Goal: Task Accomplishment & Management: Manage account settings

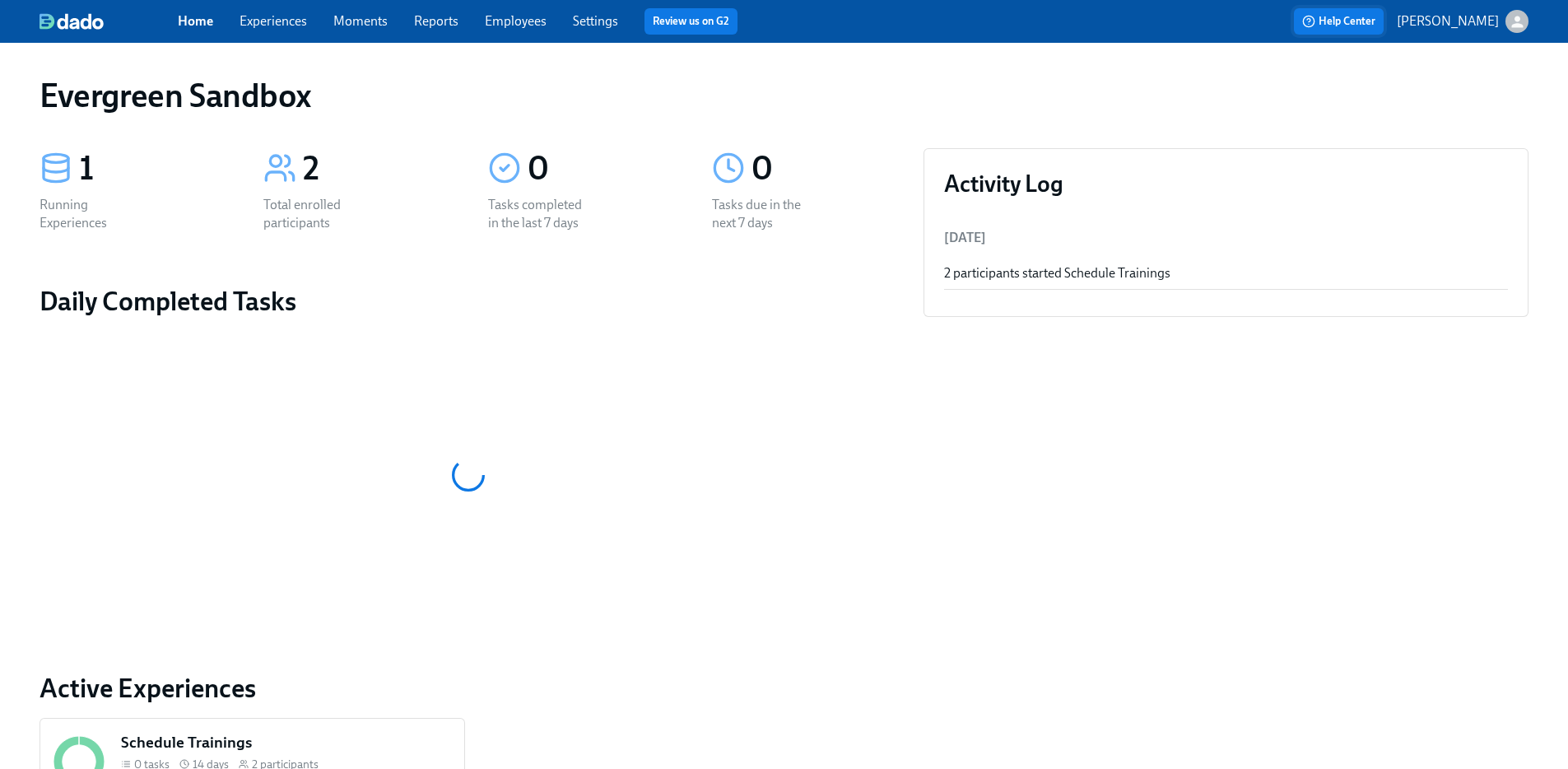
click at [1375, 23] on span "Help Center" at bounding box center [1339, 21] width 73 height 16
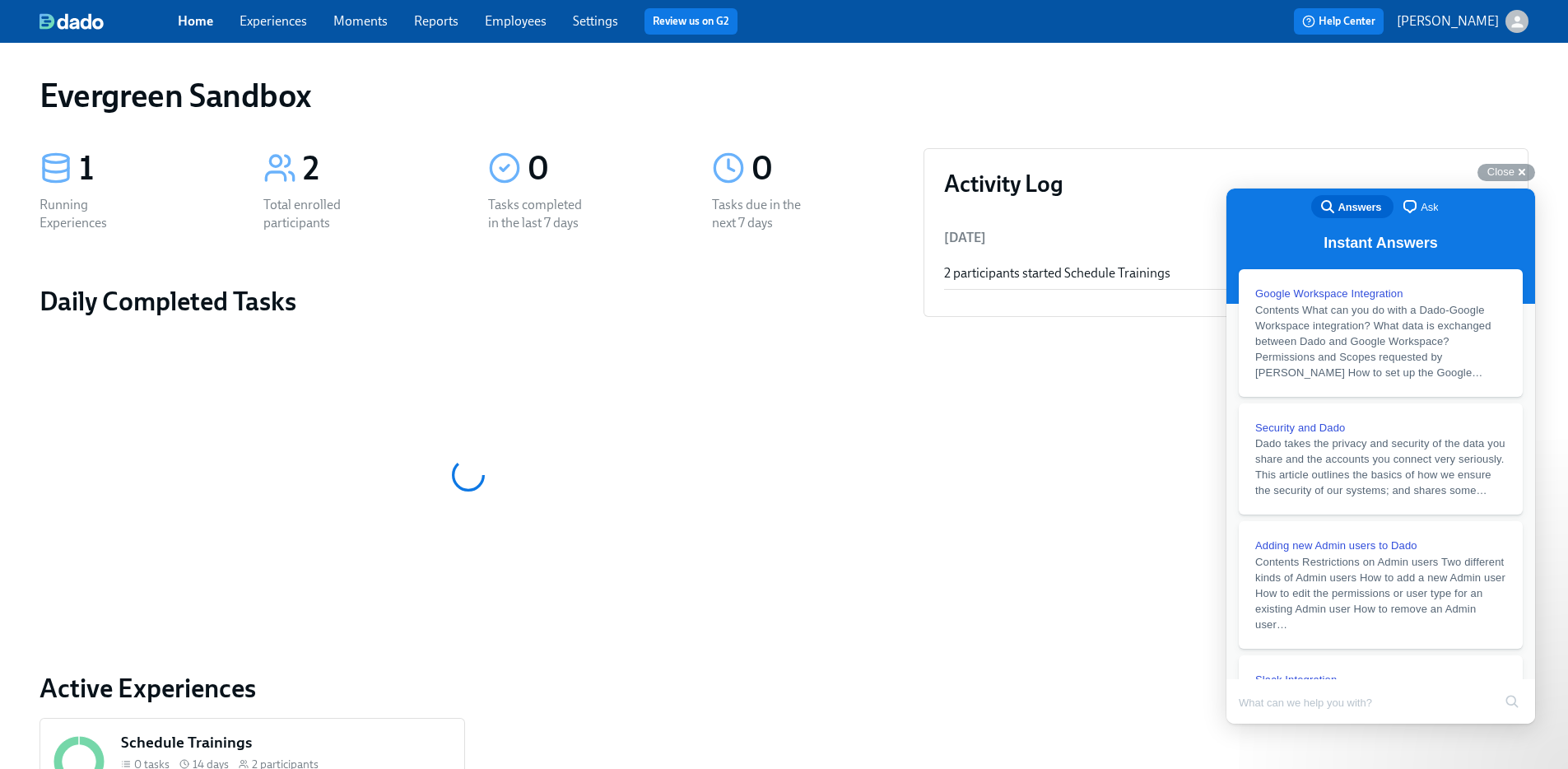
click at [1501, 16] on button "[PERSON_NAME]" at bounding box center [1463, 21] width 132 height 23
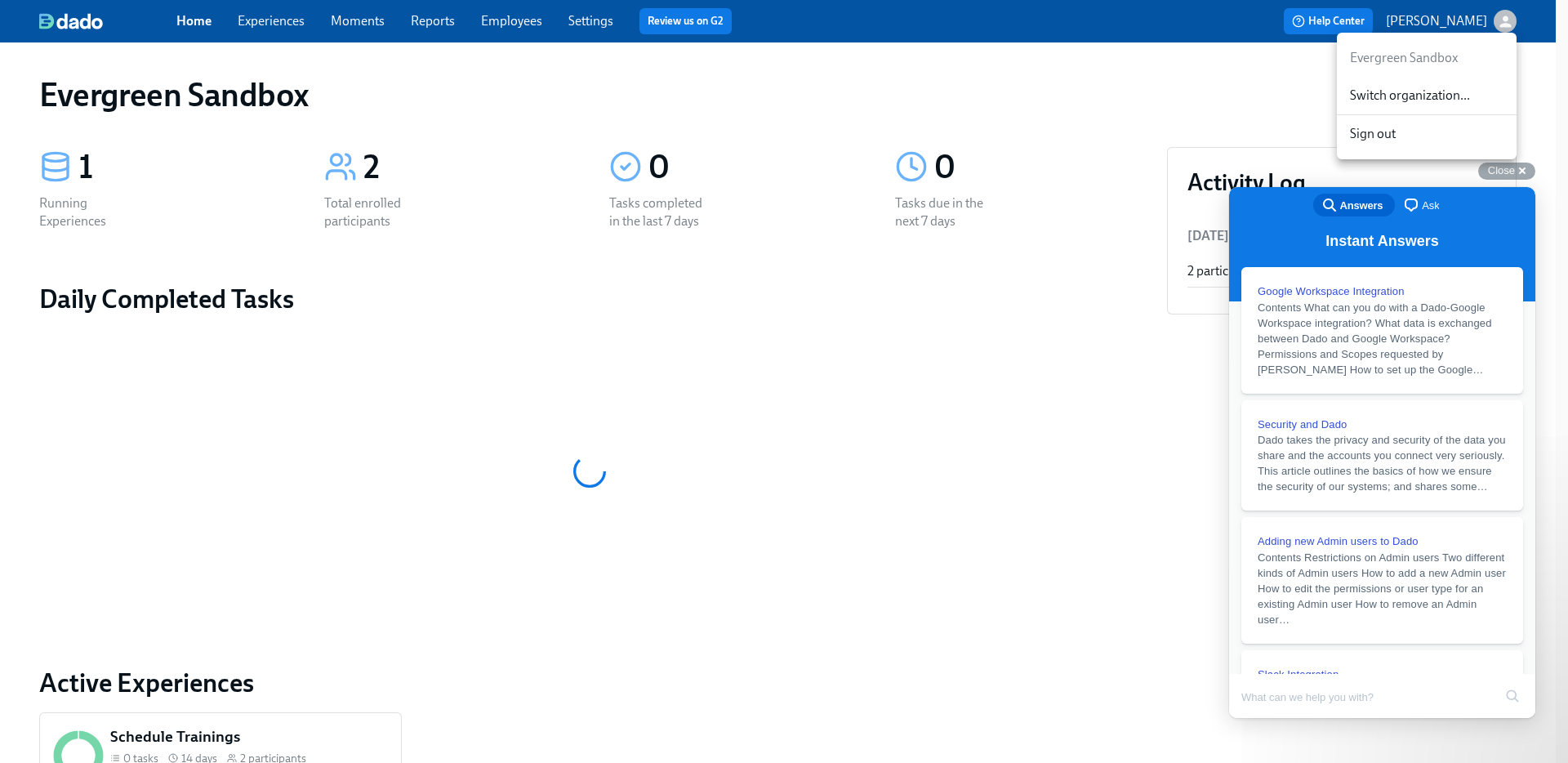
click at [1440, 107] on div "Switch organization..." at bounding box center [1427, 95] width 180 height 39
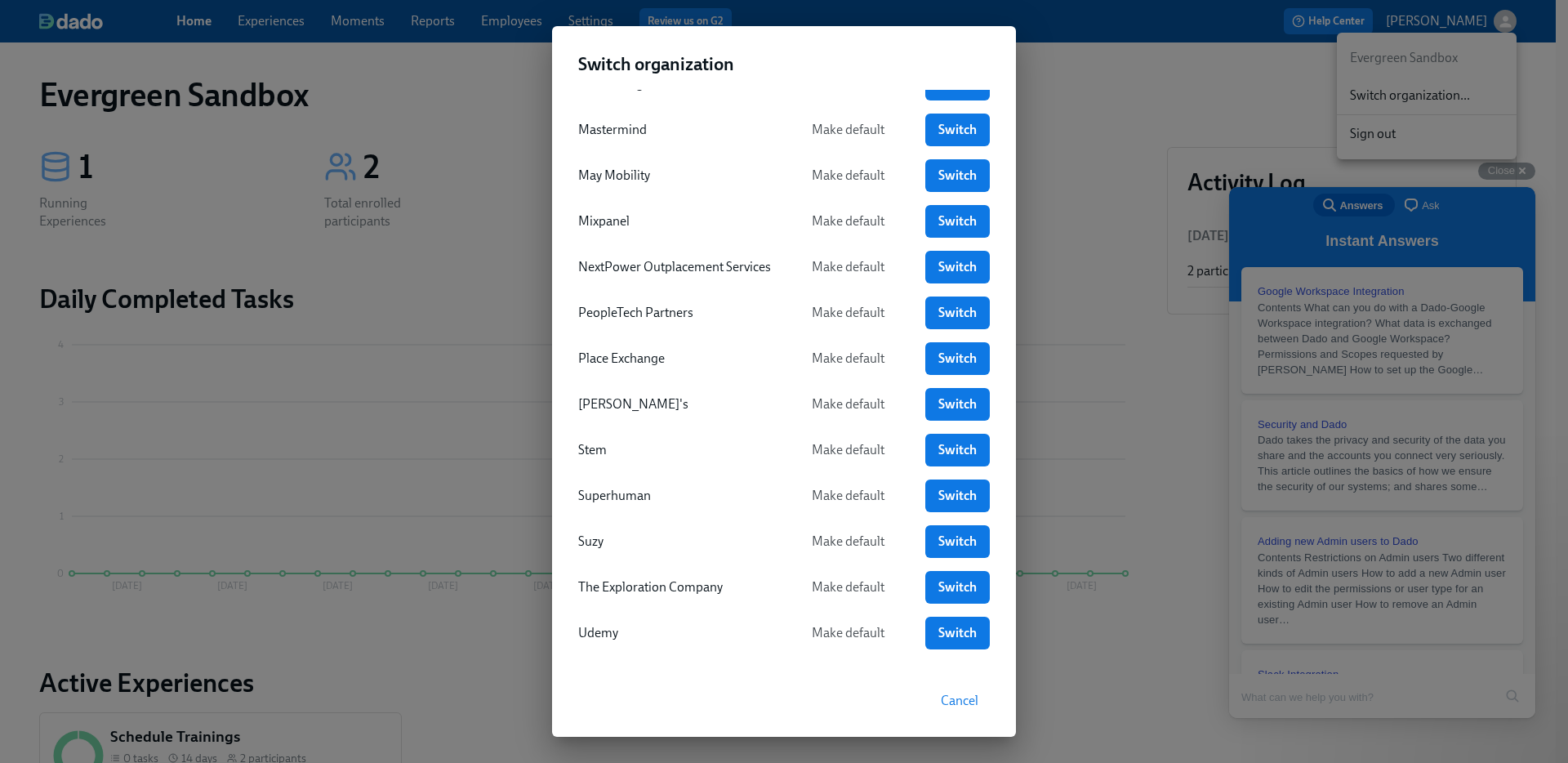
scroll to position [491, 0]
click at [937, 631] on span "Switch" at bounding box center [958, 633] width 41 height 16
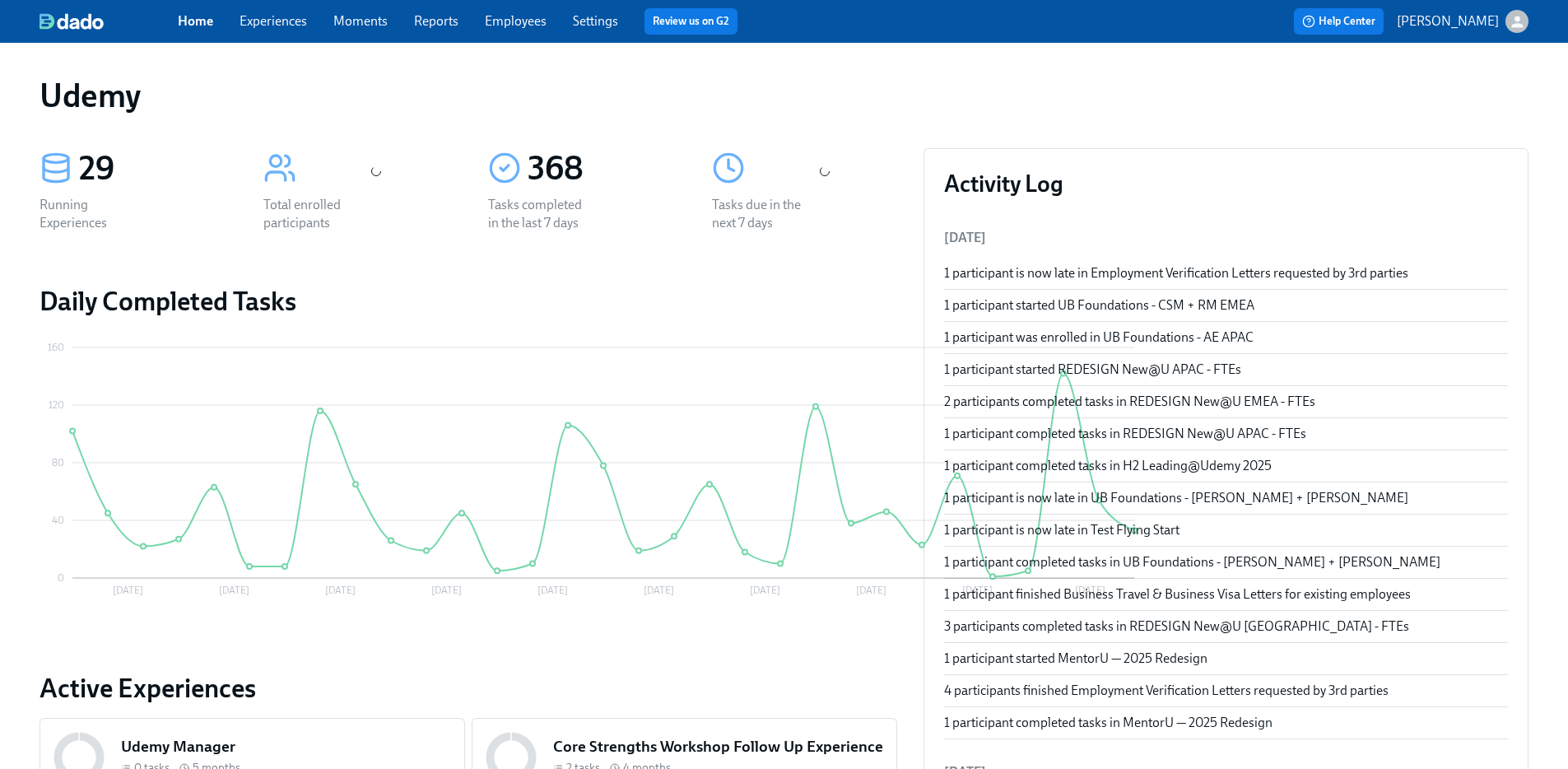
click at [528, 23] on link "Employees" at bounding box center [515, 21] width 62 height 16
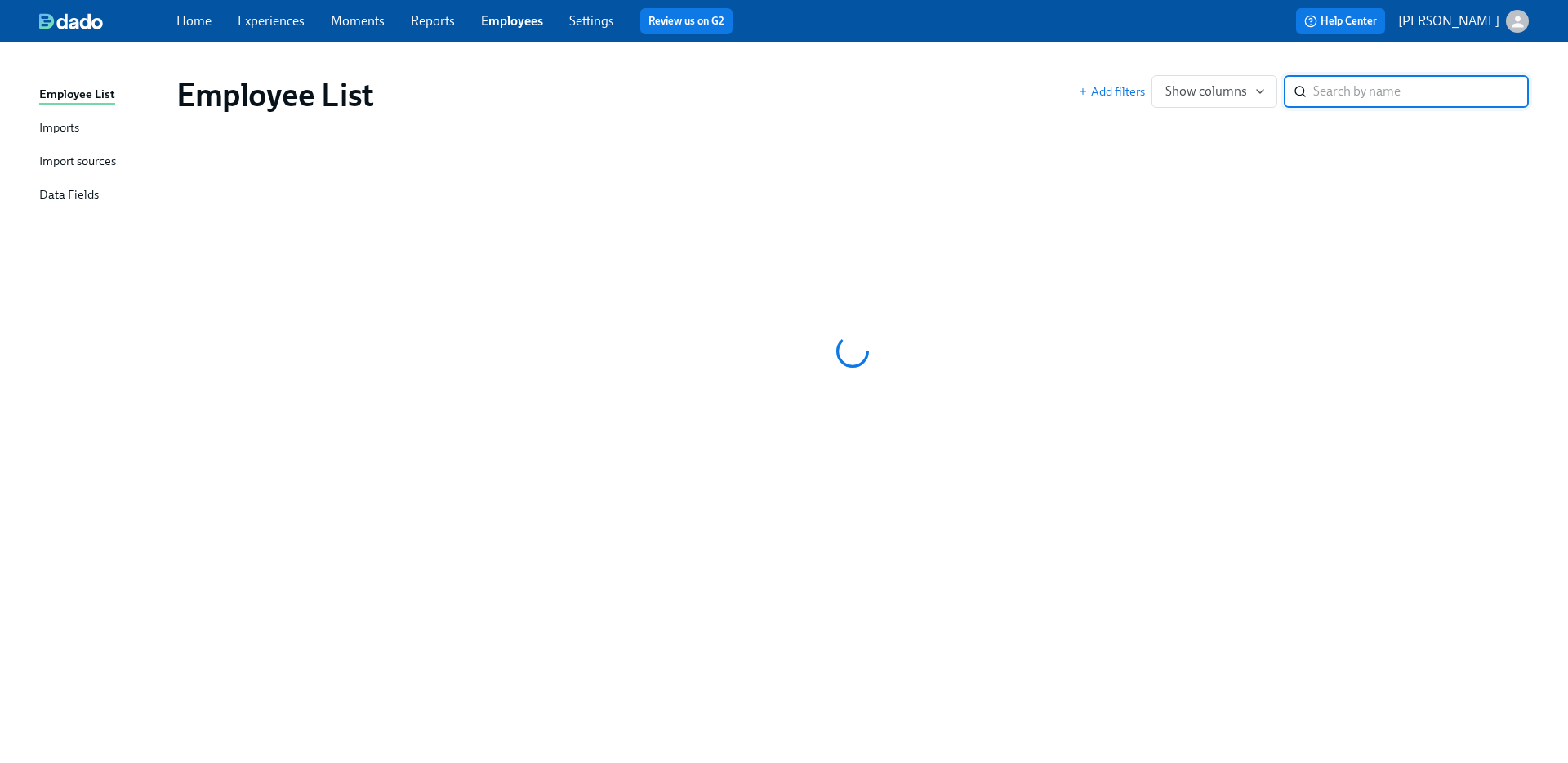
click at [1432, 102] on input "search" at bounding box center [1421, 91] width 216 height 33
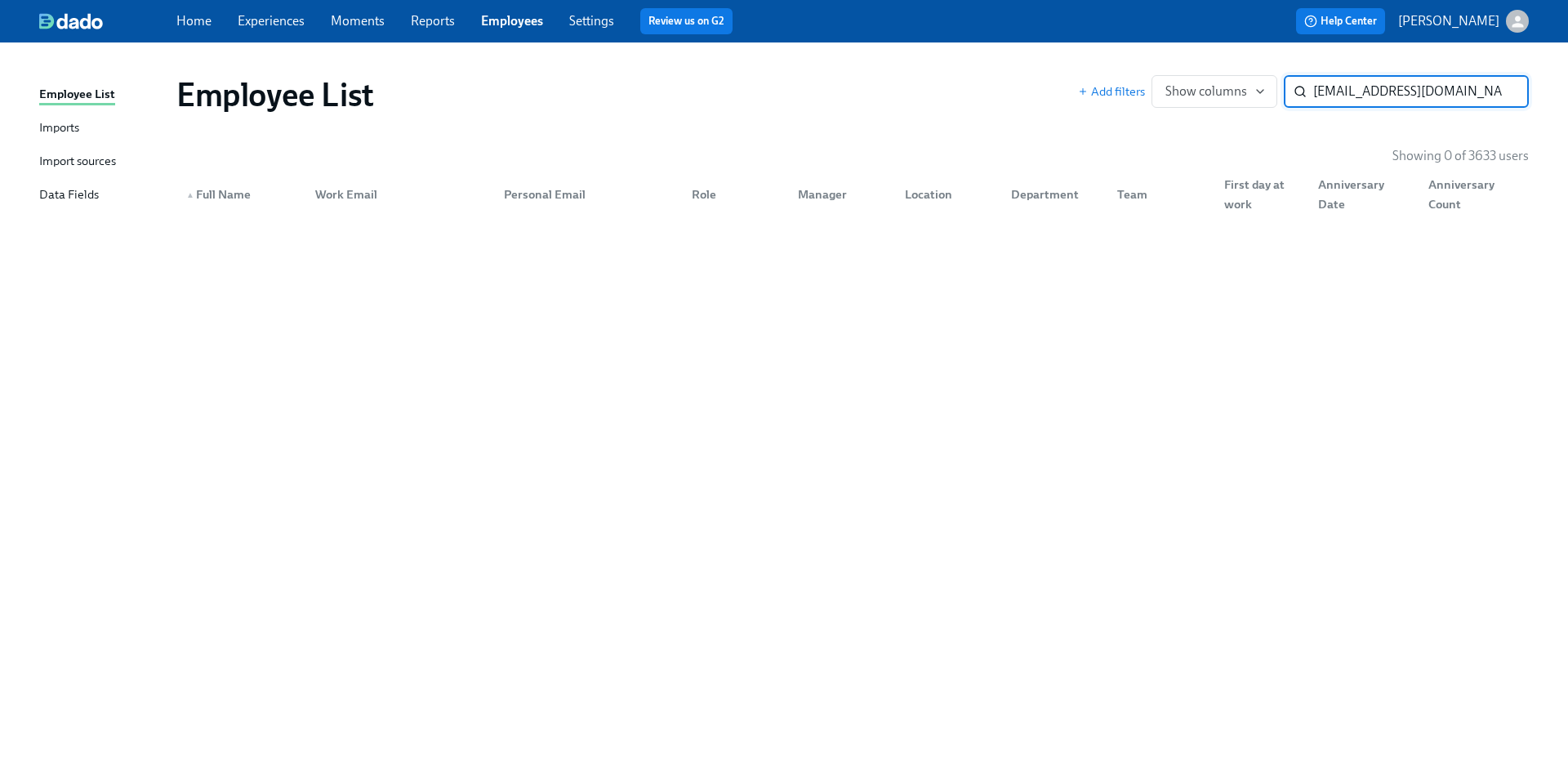
click at [1379, 94] on input "[EMAIL_ADDRESS][DOMAIN_NAME]" at bounding box center [1421, 91] width 216 height 33
paste input "[PERSON_NAME]"
type input "[PERSON_NAME]"
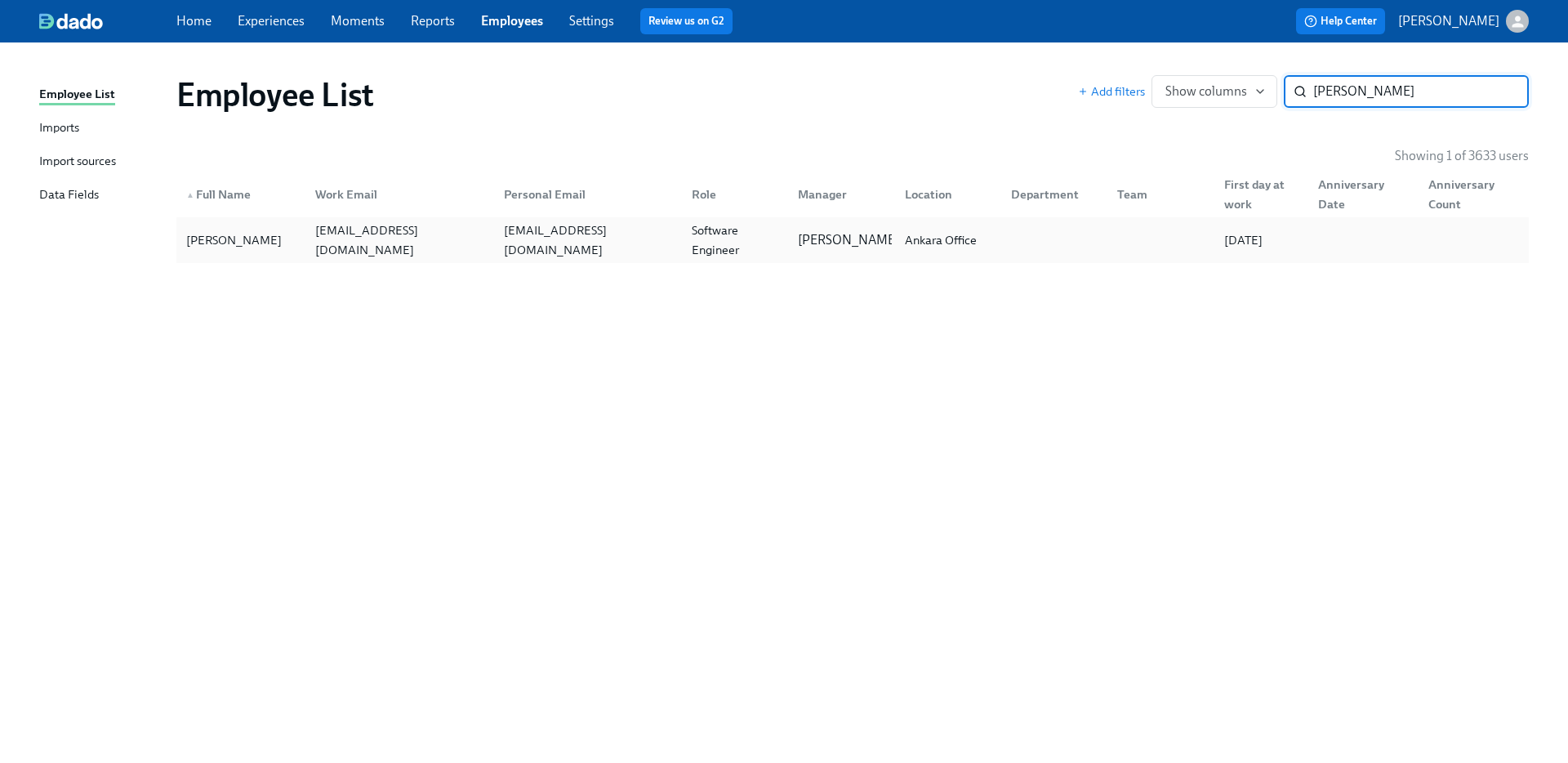
click at [328, 249] on div "[EMAIL_ADDRESS][DOMAIN_NAME]" at bounding box center [396, 240] width 188 height 33
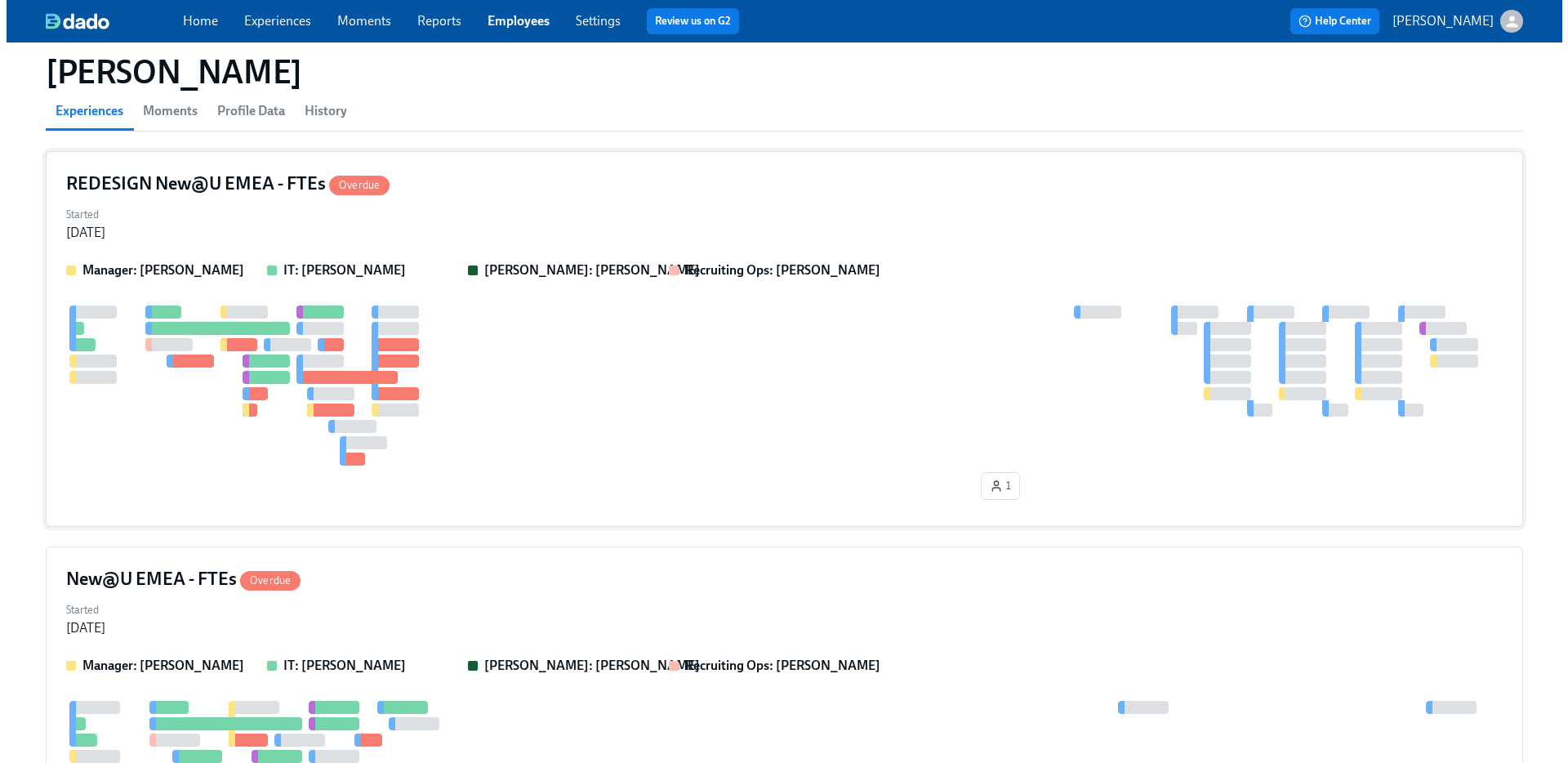
scroll to position [10, 0]
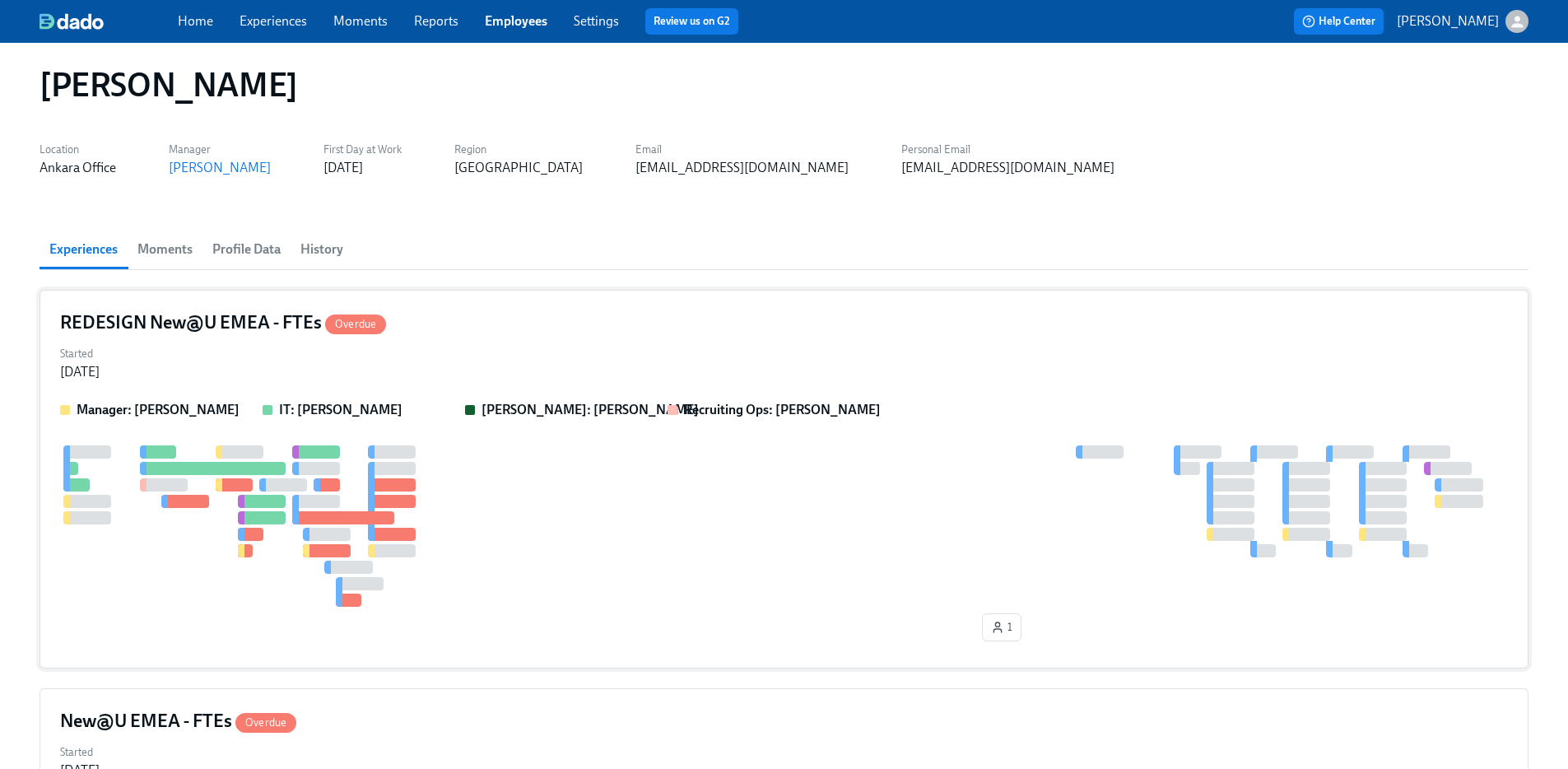
click at [666, 507] on div at bounding box center [784, 525] width 1448 height 161
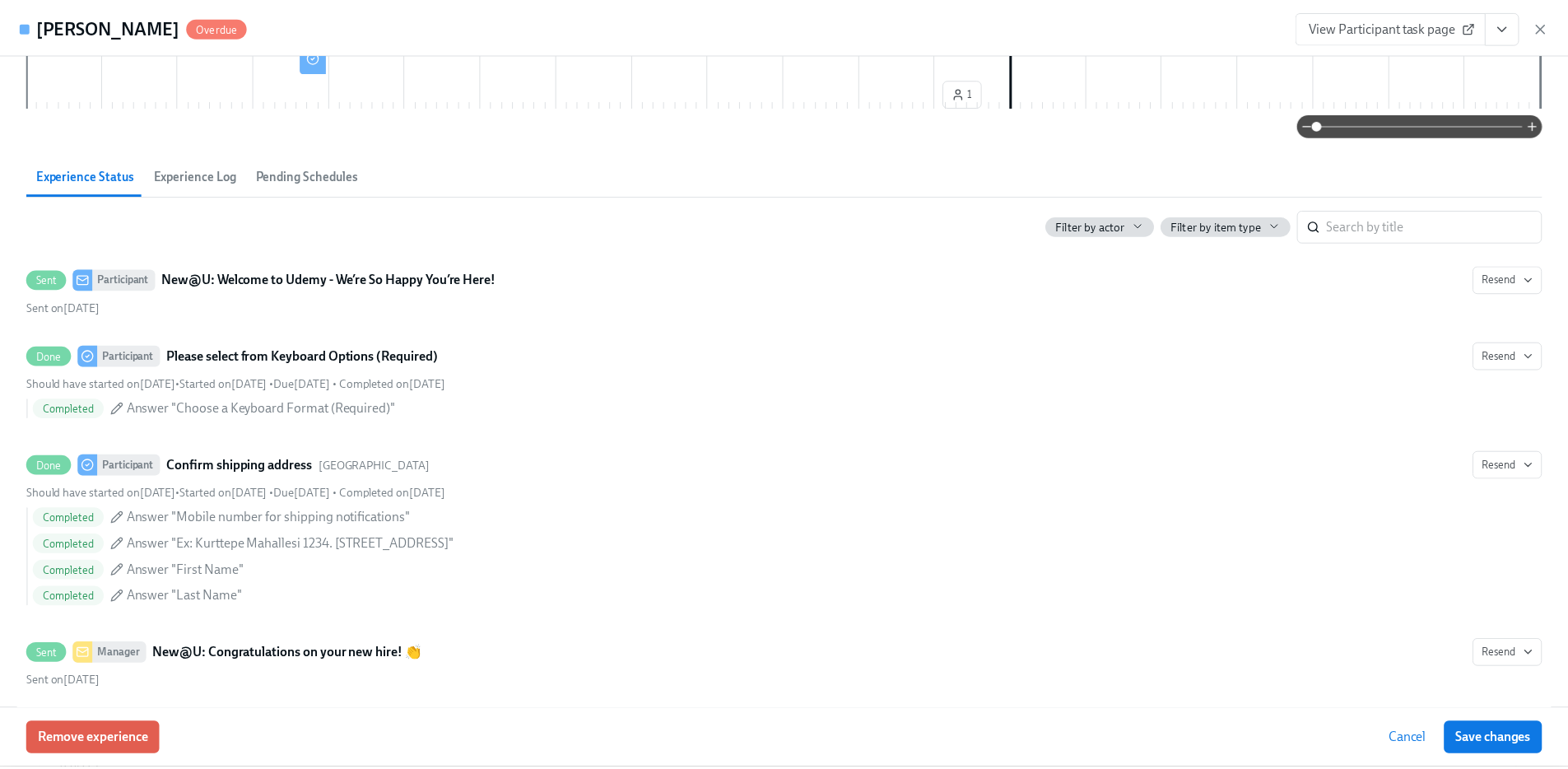
scroll to position [0, 0]
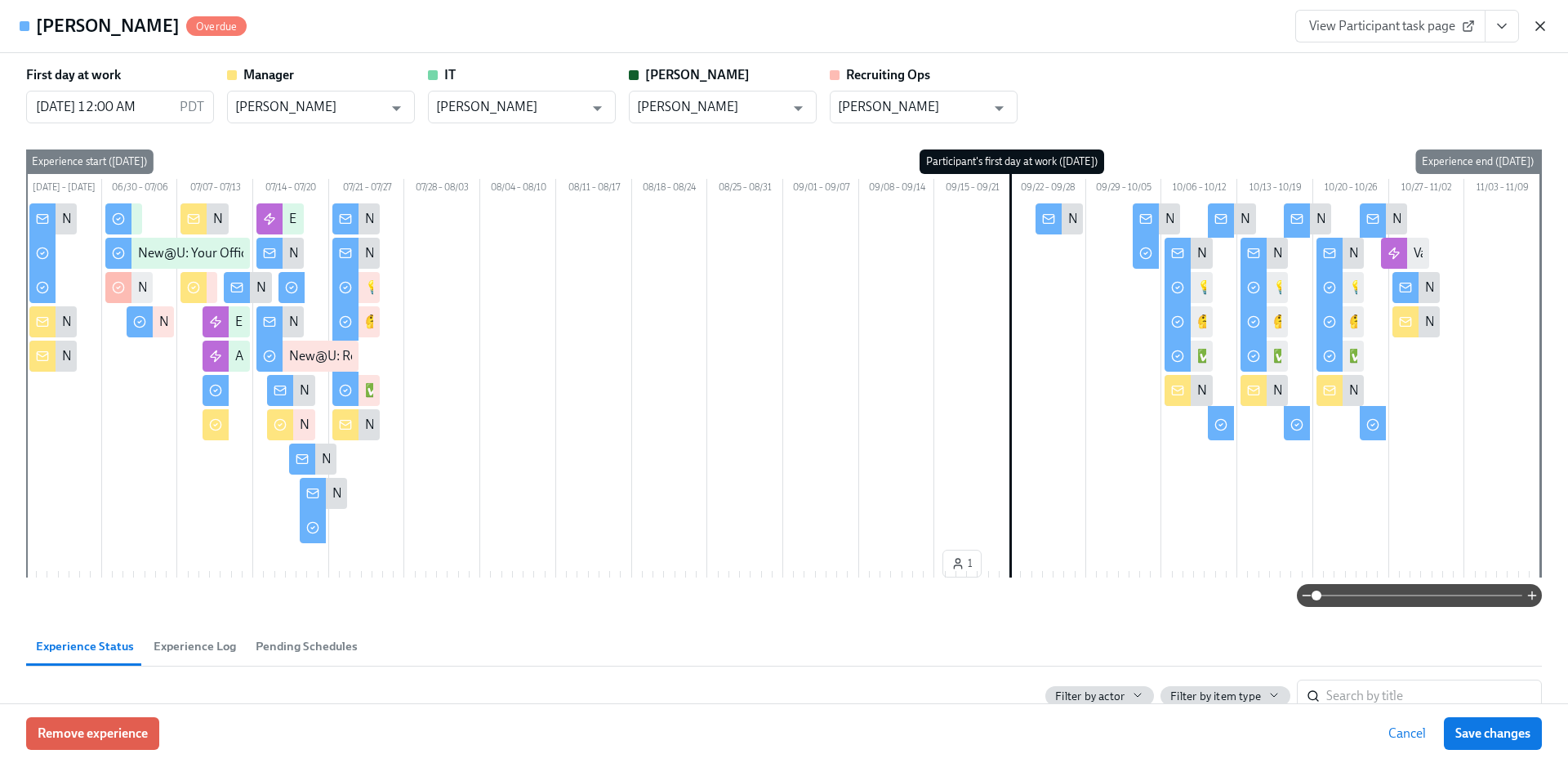
click at [1538, 30] on icon "button" at bounding box center [1540, 26] width 16 height 16
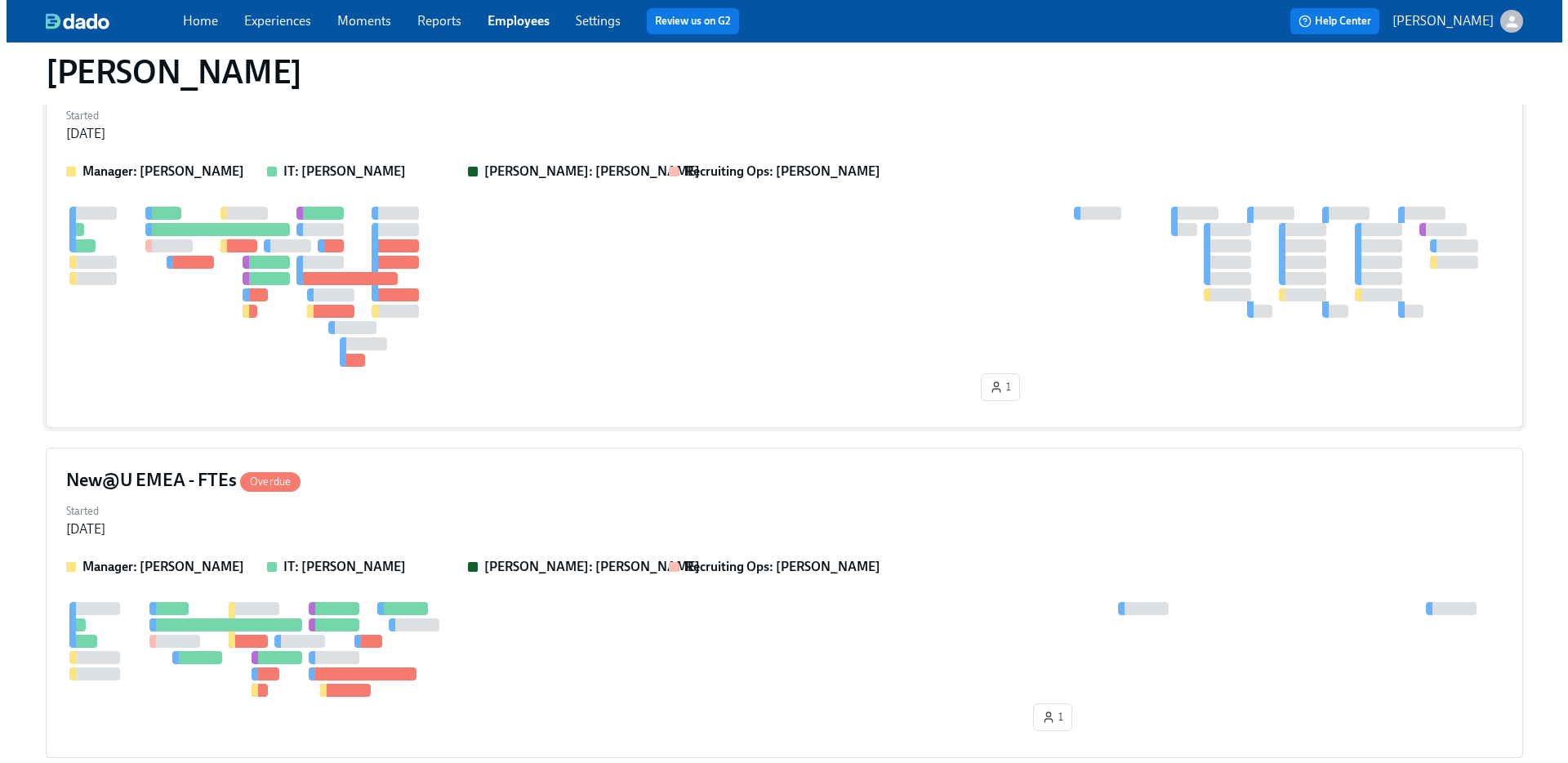
scroll to position [135, 0]
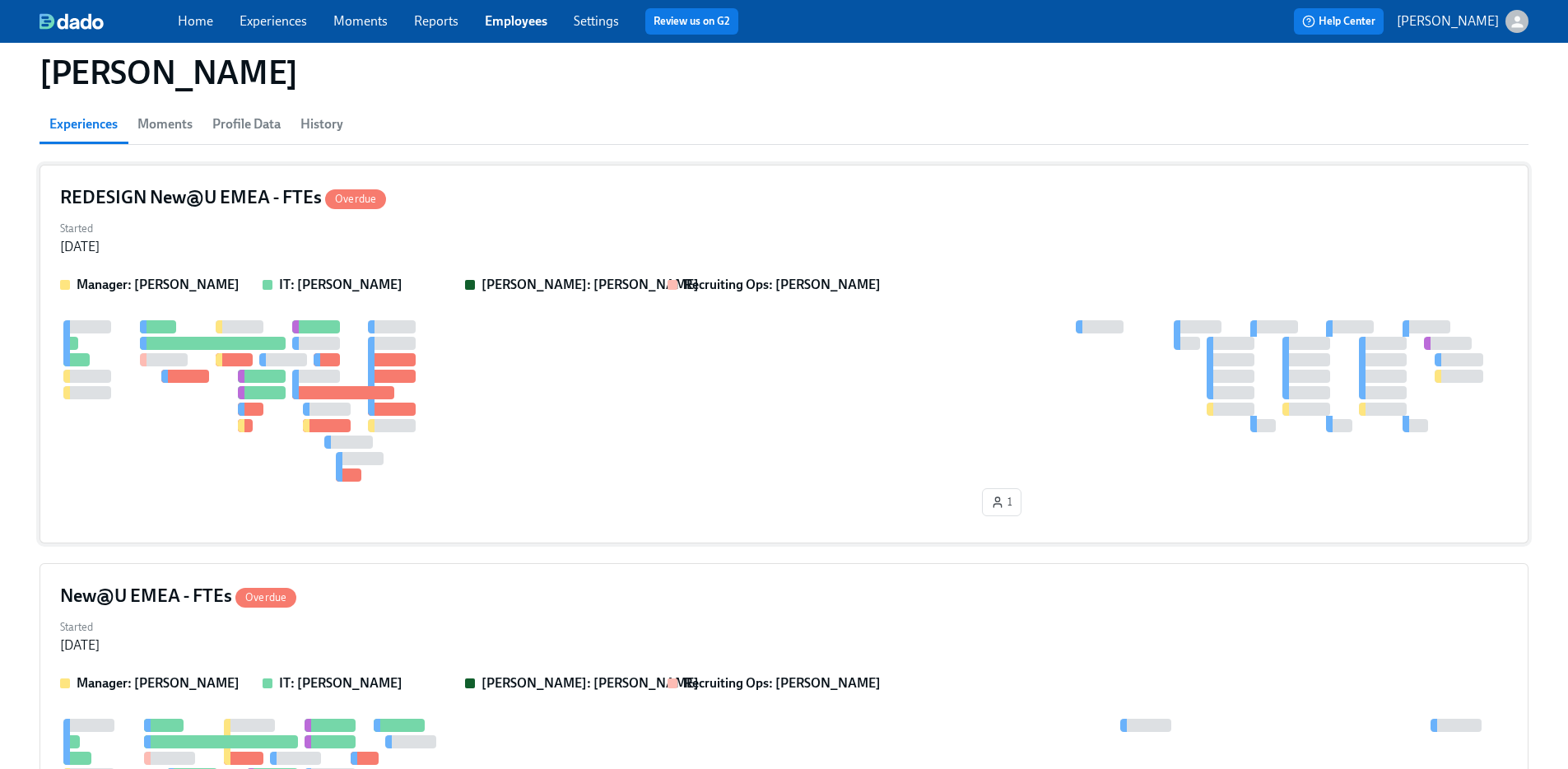
click at [1079, 481] on div "1" at bounding box center [784, 420] width 1448 height 202
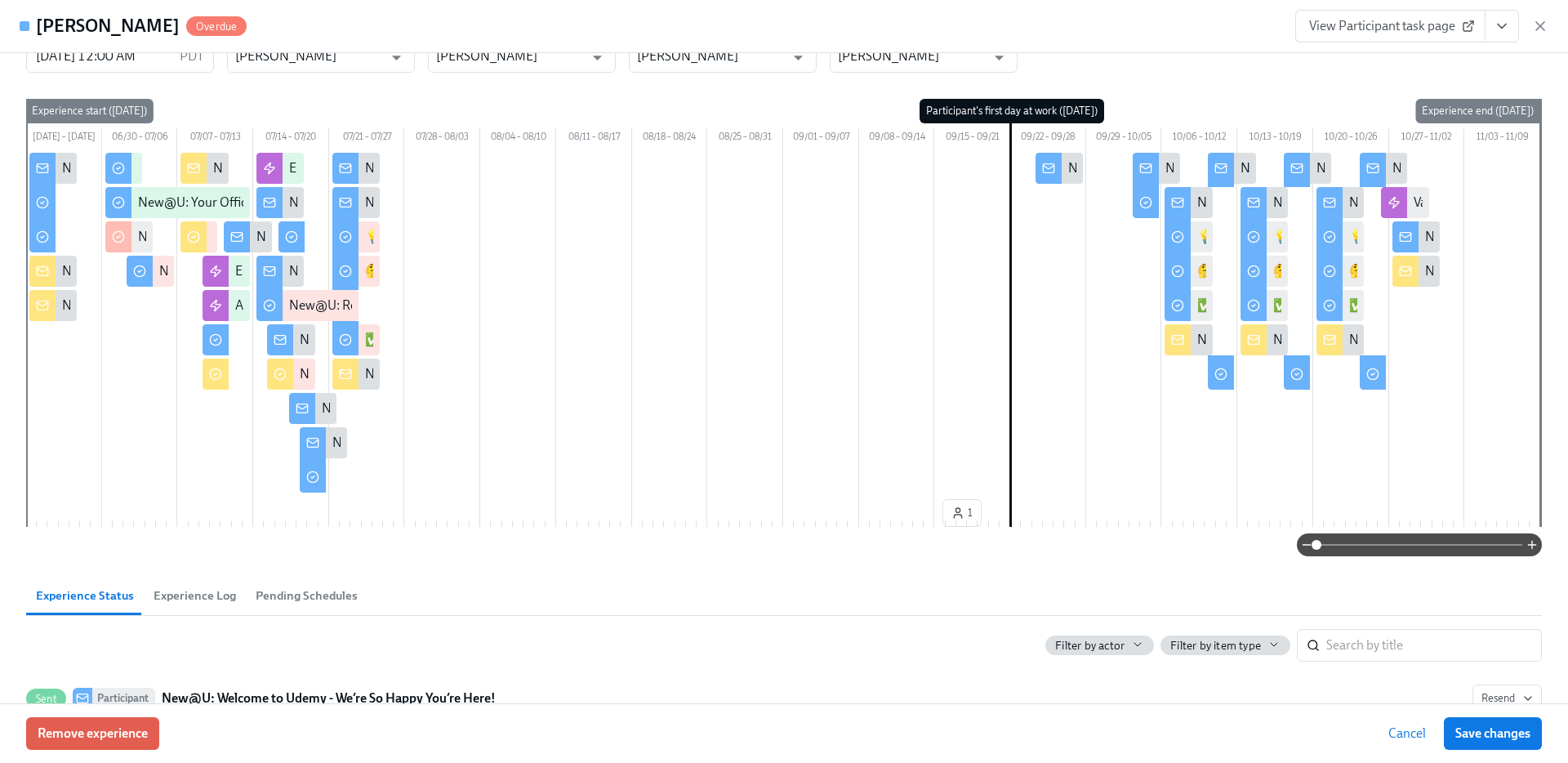
scroll to position [87, 0]
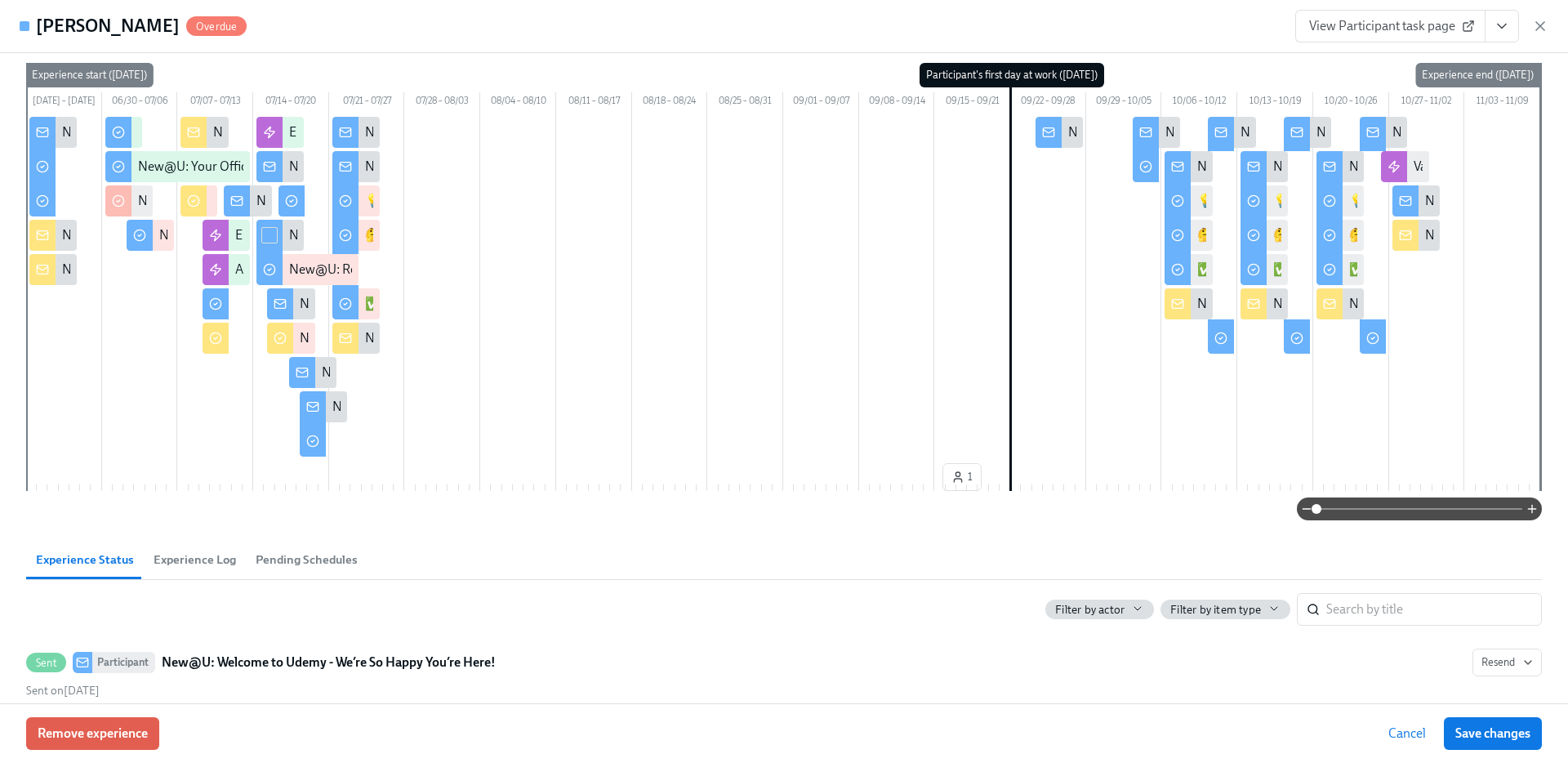
click at [71, 143] on div "New@U: Welcome to Udemy - We’re So Happy You’re Here!" at bounding box center [52, 132] width 47 height 31
click at [1069, 141] on div "New@U: It's Time....For Some Swag!" at bounding box center [1171, 132] width 205 height 18
click at [1071, 148] on div "New@U: It's Time....For Some Swag!" at bounding box center [1059, 132] width 47 height 31
click at [1059, 148] on div "New@U: It's Time....For Some Swag!" at bounding box center [1059, 132] width 47 height 31
click at [1069, 141] on div "New@U: It's Time....For Some Swag!" at bounding box center [1171, 132] width 205 height 18
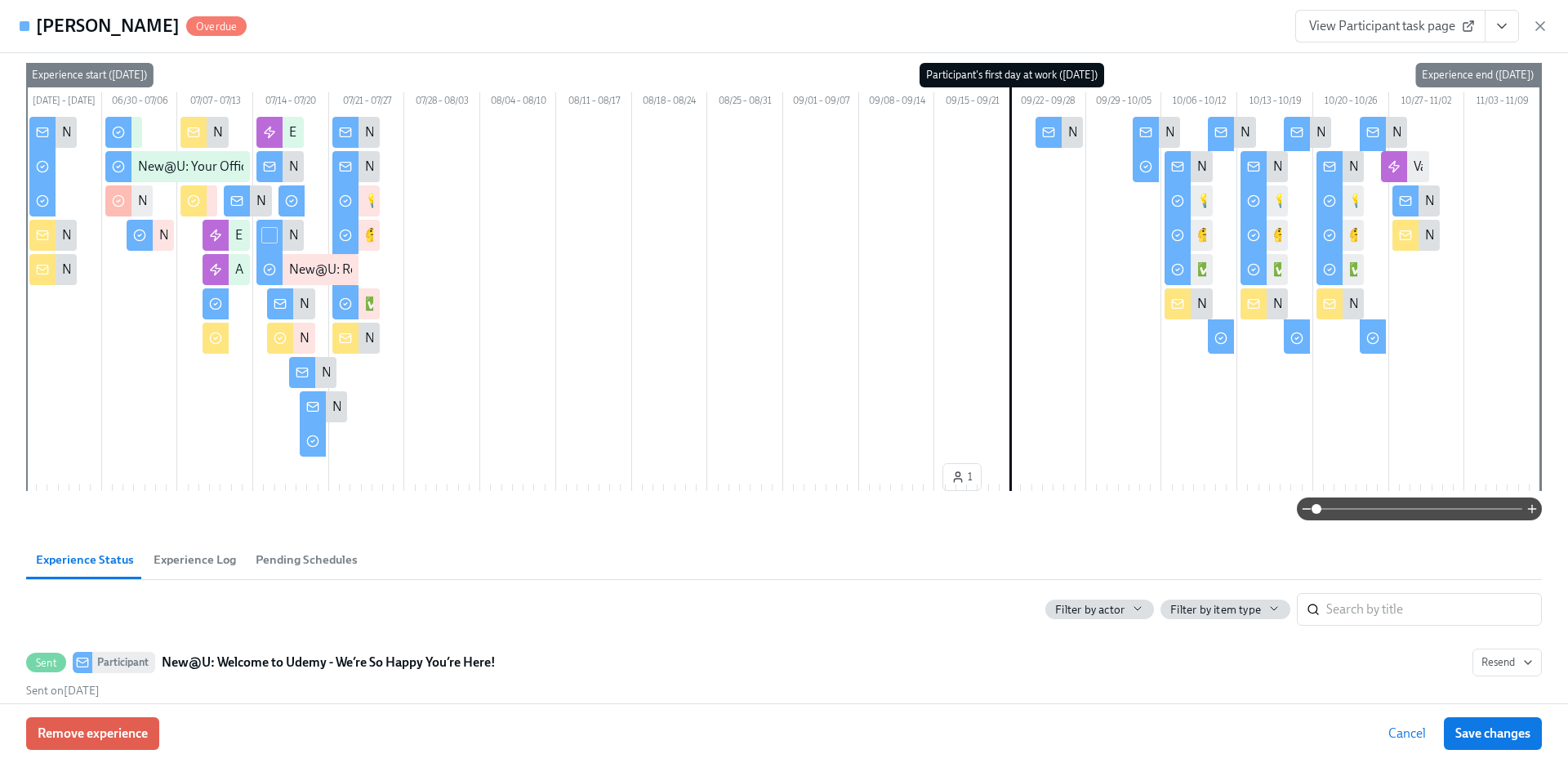
click at [1071, 148] on div "New@U: It's Time....For Some Swag!" at bounding box center [1059, 132] width 47 height 31
drag, startPoint x: 1071, startPoint y: 156, endPoint x: 1062, endPoint y: 163, distance: 11.4
click at [1071, 148] on div "New@U: It's Time....For Some Swag!" at bounding box center [1059, 132] width 47 height 31
click at [1041, 139] on input "checkbox" at bounding box center [1048, 132] width 15 height 15
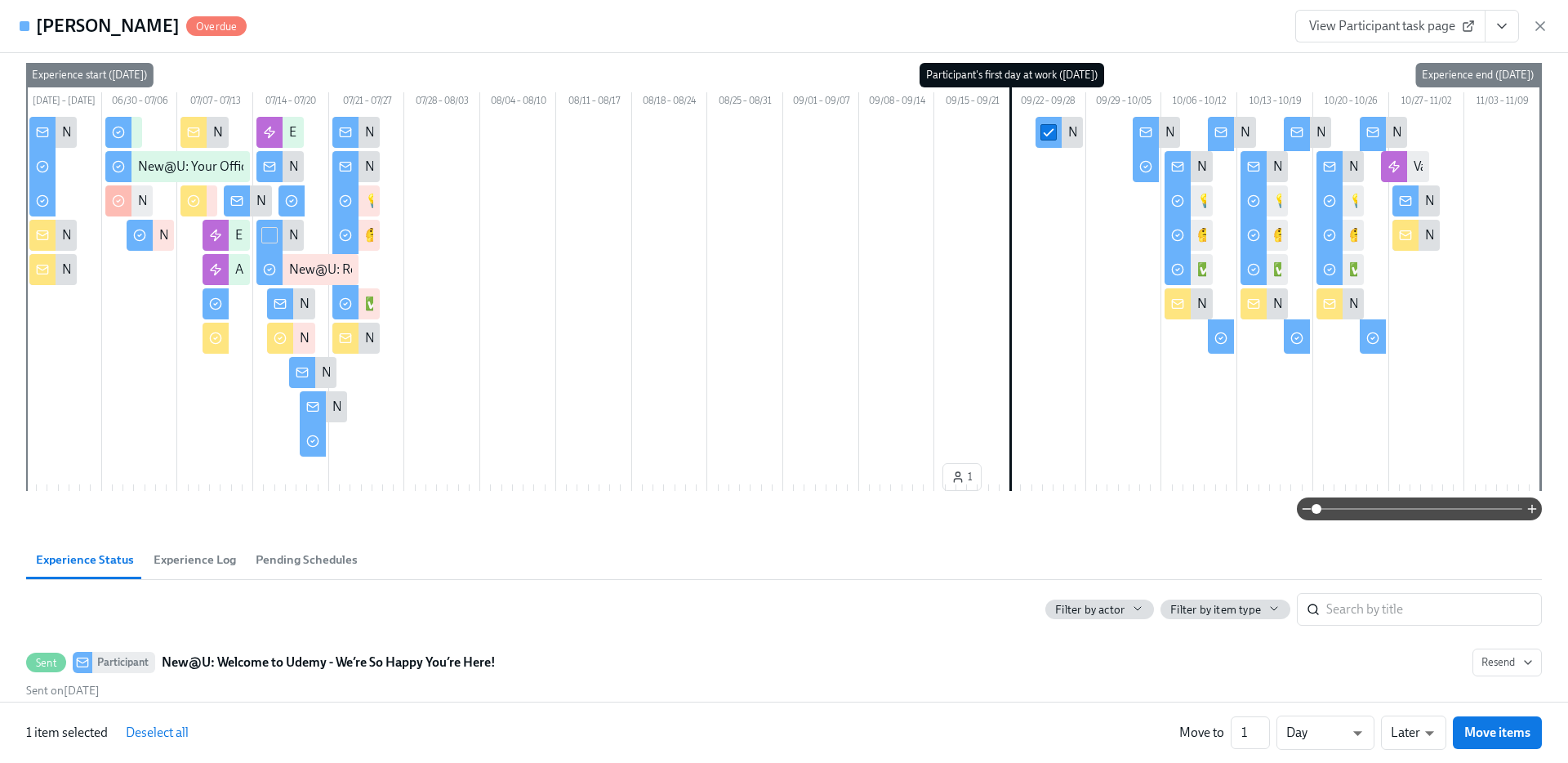
checkbox input "false"
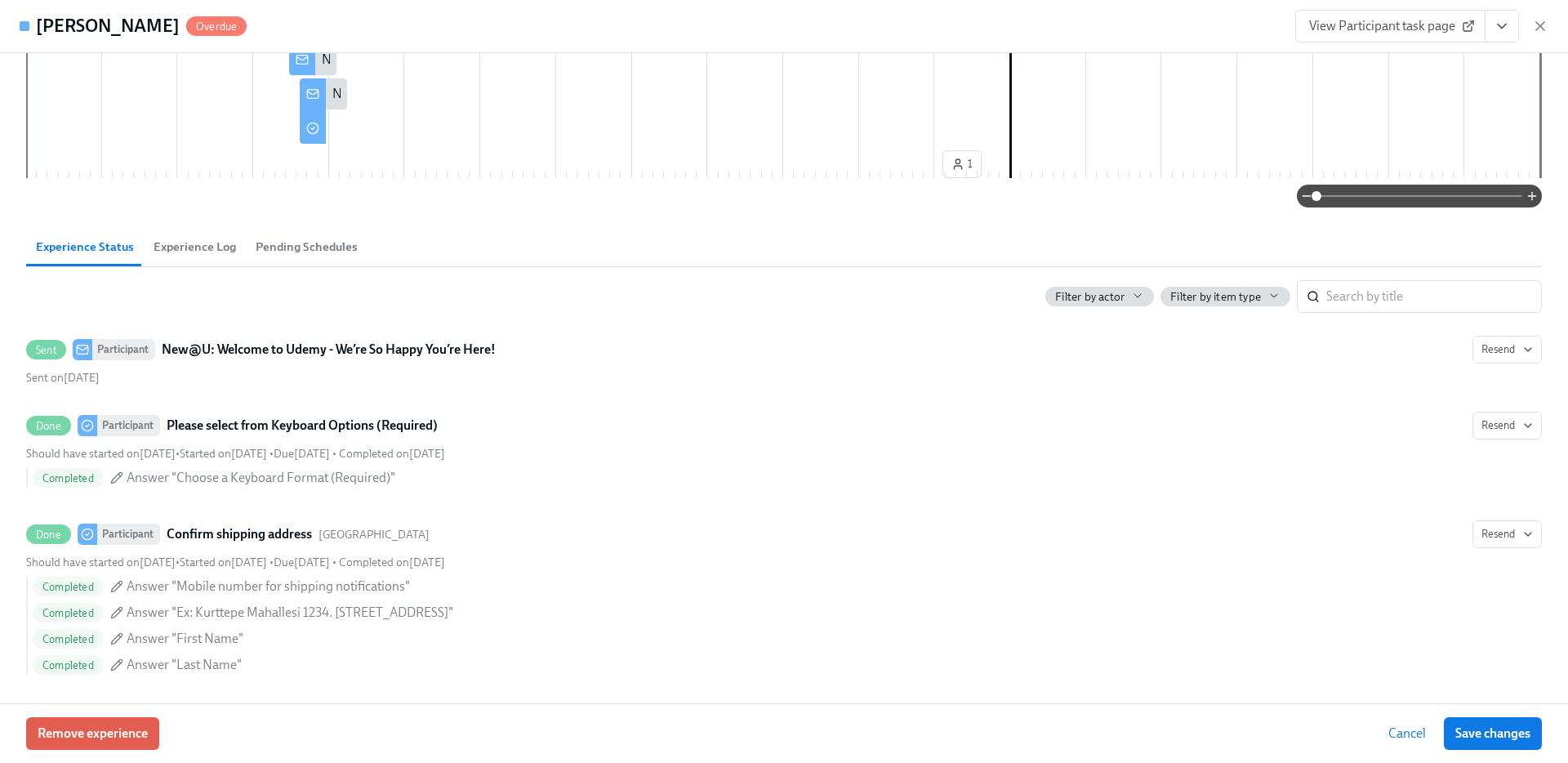
scroll to position [366, 0]
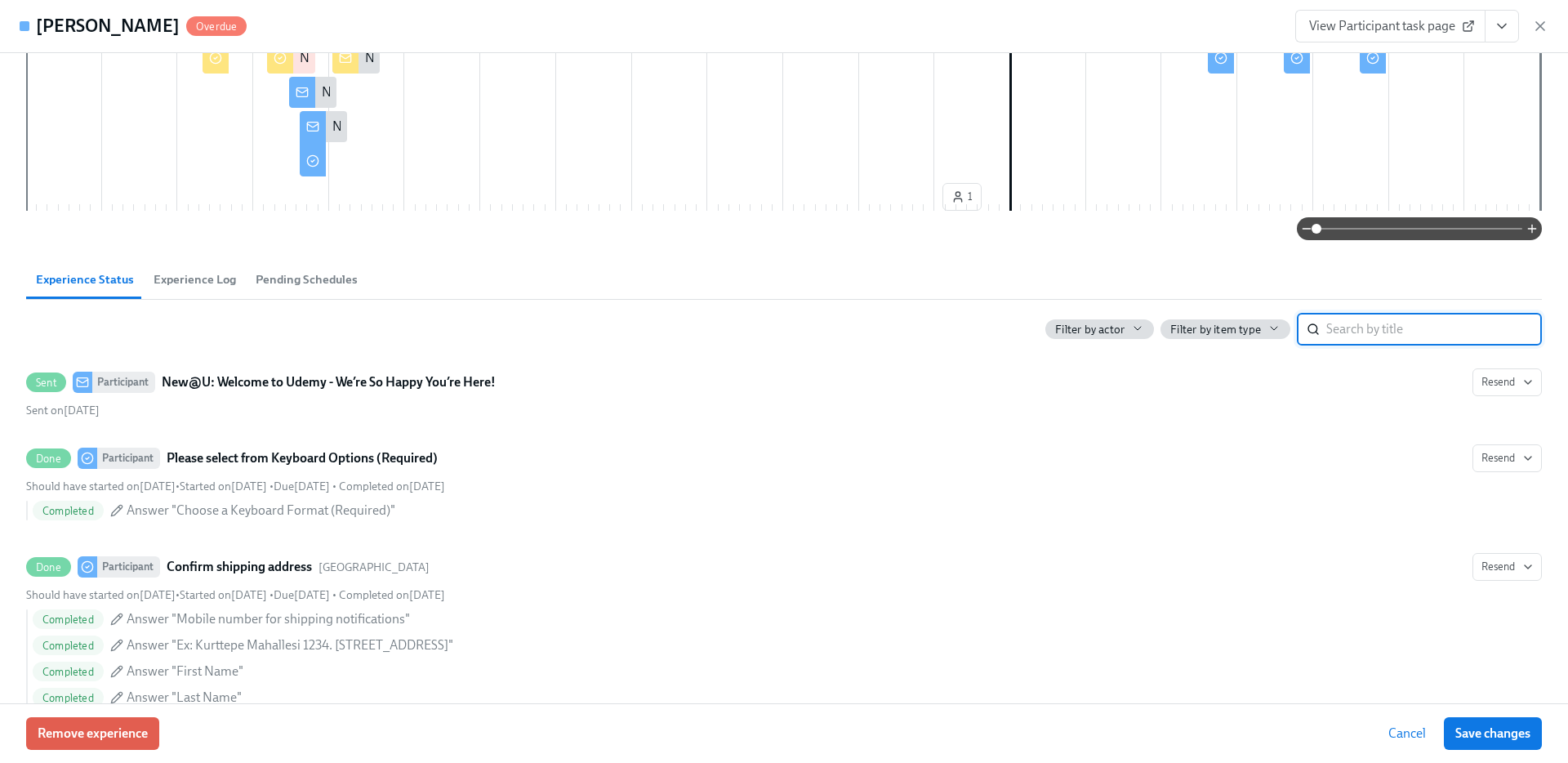
click at [1358, 338] on input "search" at bounding box center [1434, 329] width 216 height 33
type input "Swag"
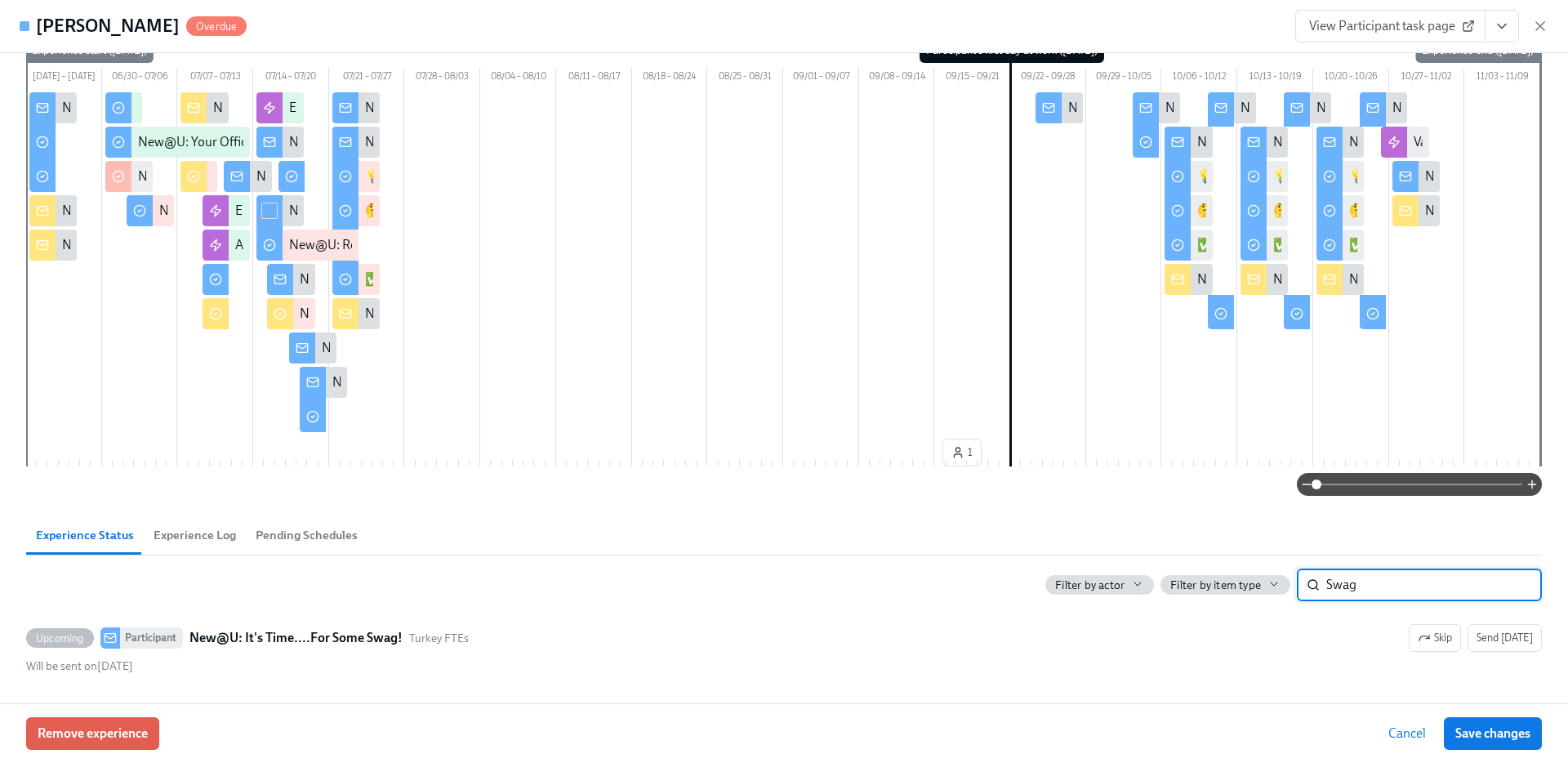
click at [1343, 590] on input "Swag" at bounding box center [1434, 585] width 216 height 33
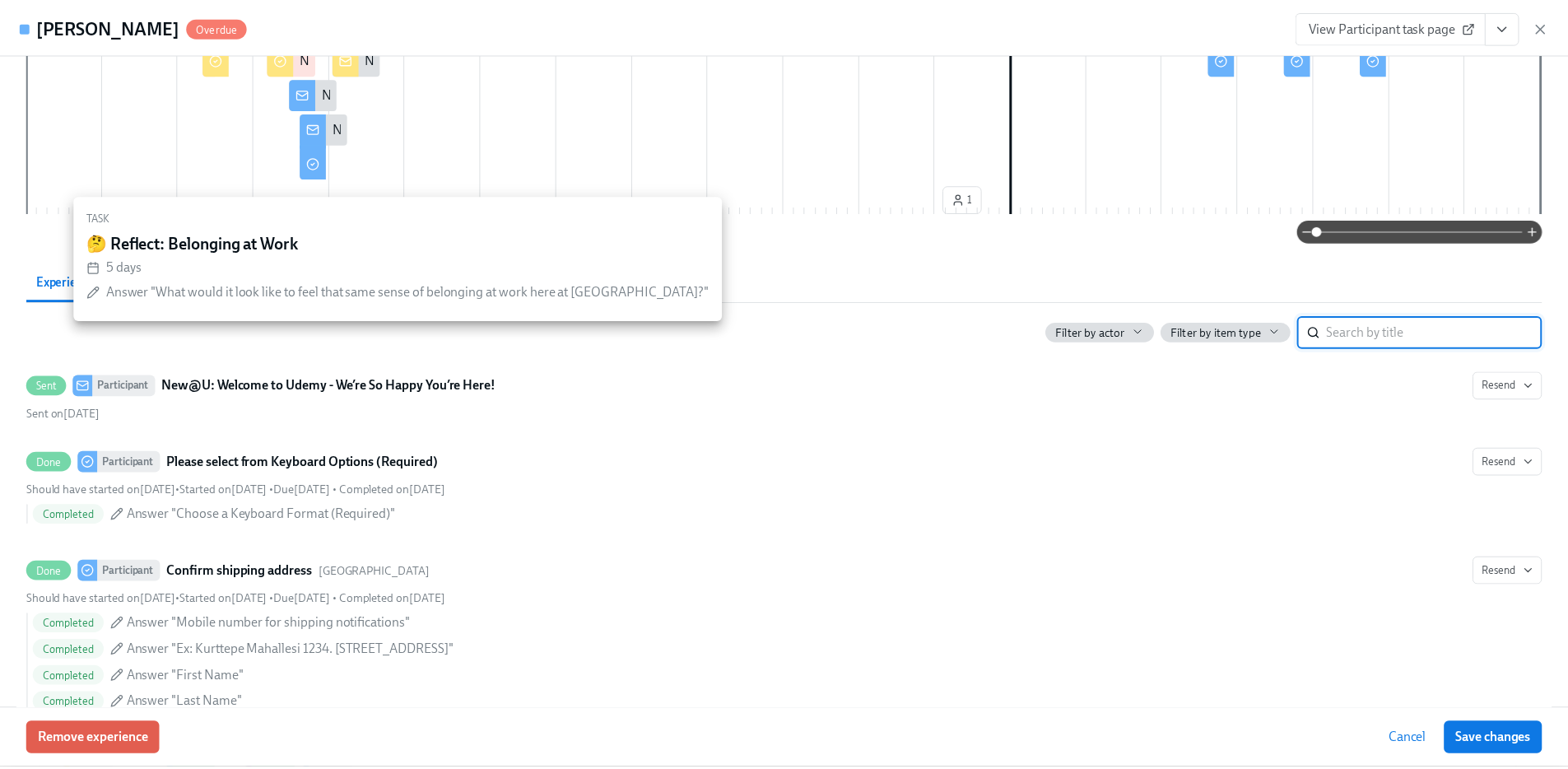
scroll to position [0, 0]
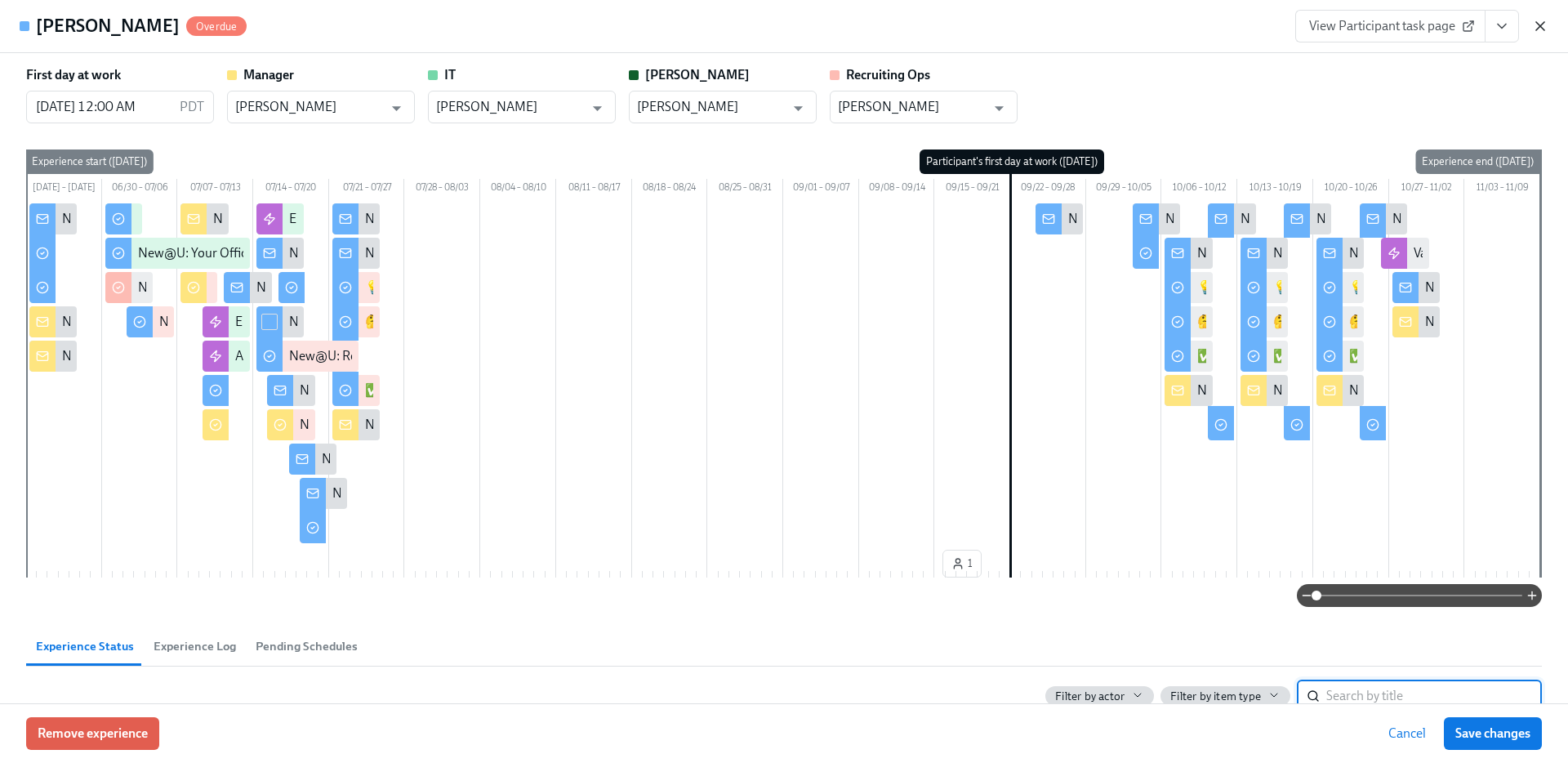
click at [1539, 24] on icon "button" at bounding box center [1540, 26] width 16 height 16
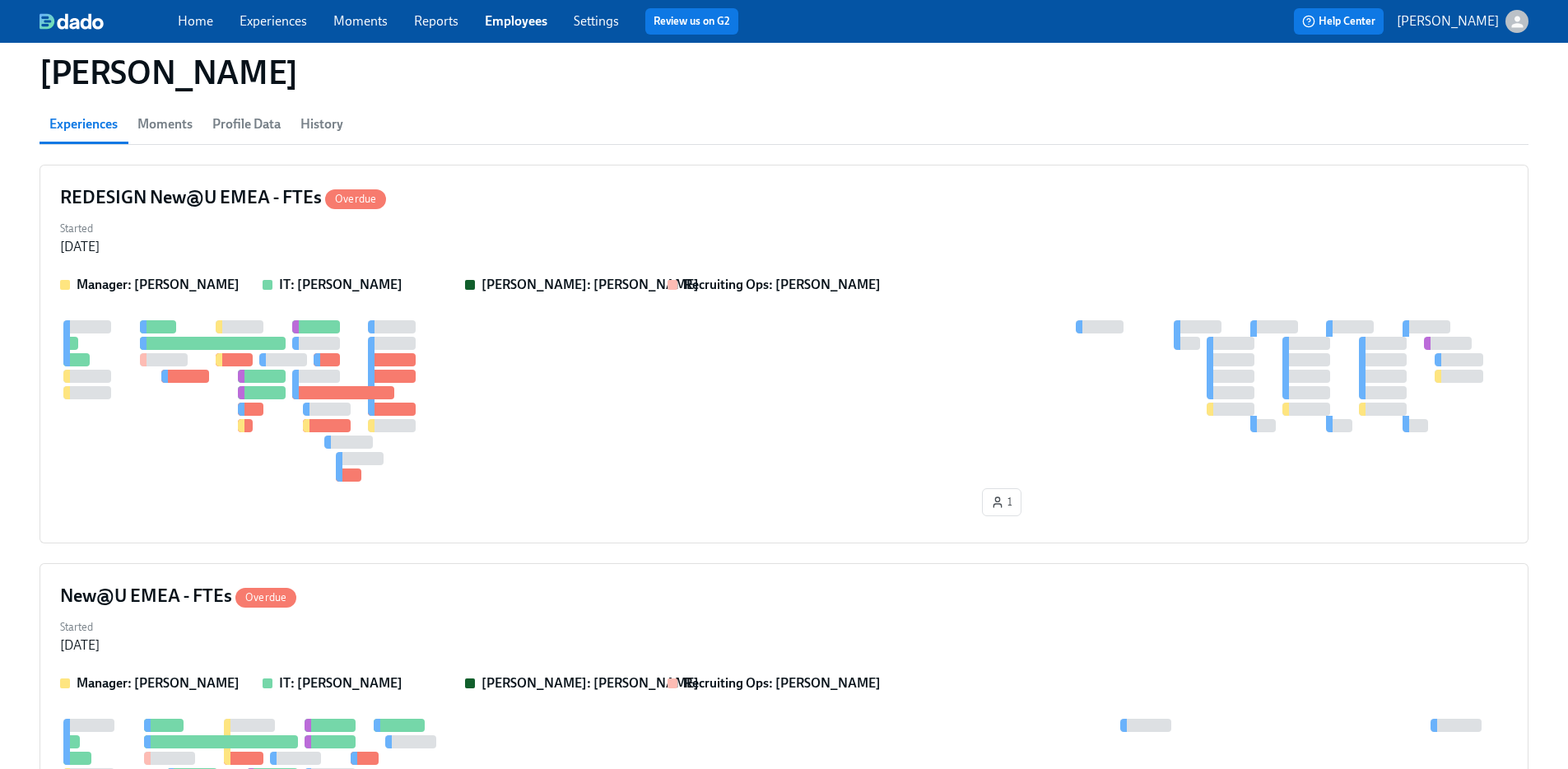
click at [332, 132] on span "History" at bounding box center [321, 124] width 42 height 23
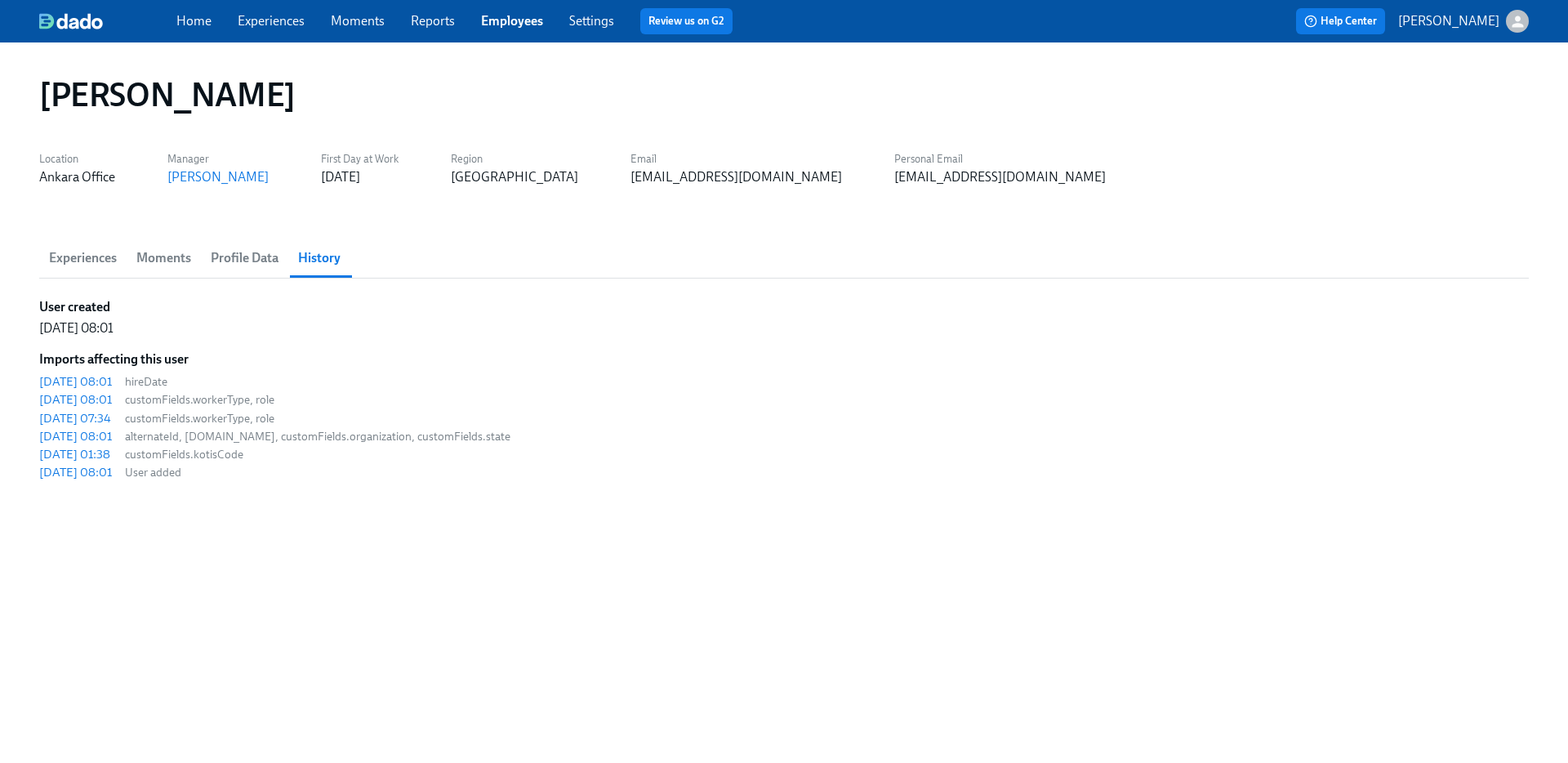
click at [256, 22] on link "Experiences" at bounding box center [271, 21] width 67 height 15
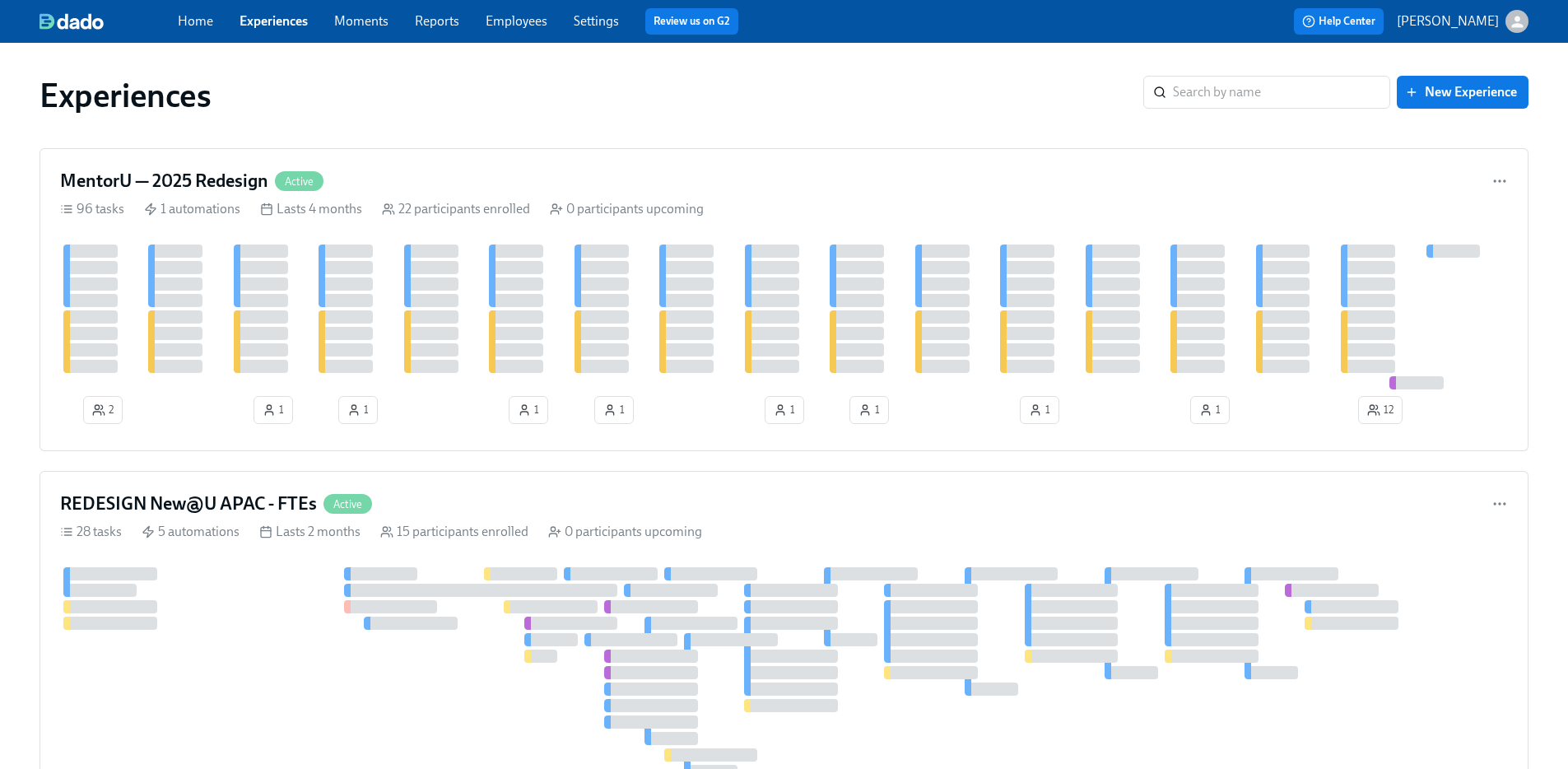
click at [510, 15] on link "Employees" at bounding box center [516, 21] width 62 height 16
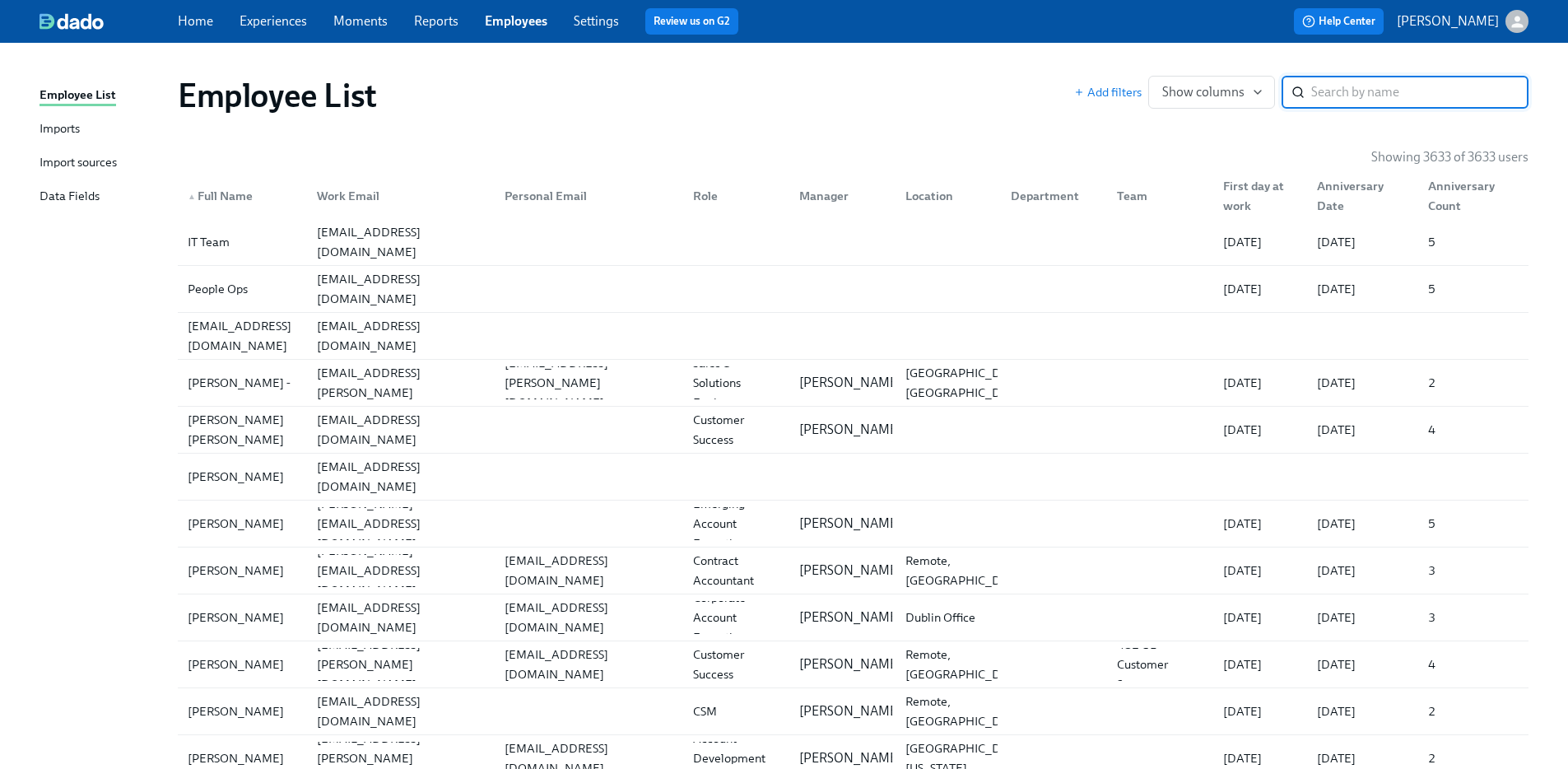
click at [1378, 90] on input "search" at bounding box center [1420, 92] width 218 height 33
click at [1343, 102] on input "search" at bounding box center [1420, 92] width 218 height 33
paste input "[PERSON_NAME]"
type input "[PERSON_NAME]"
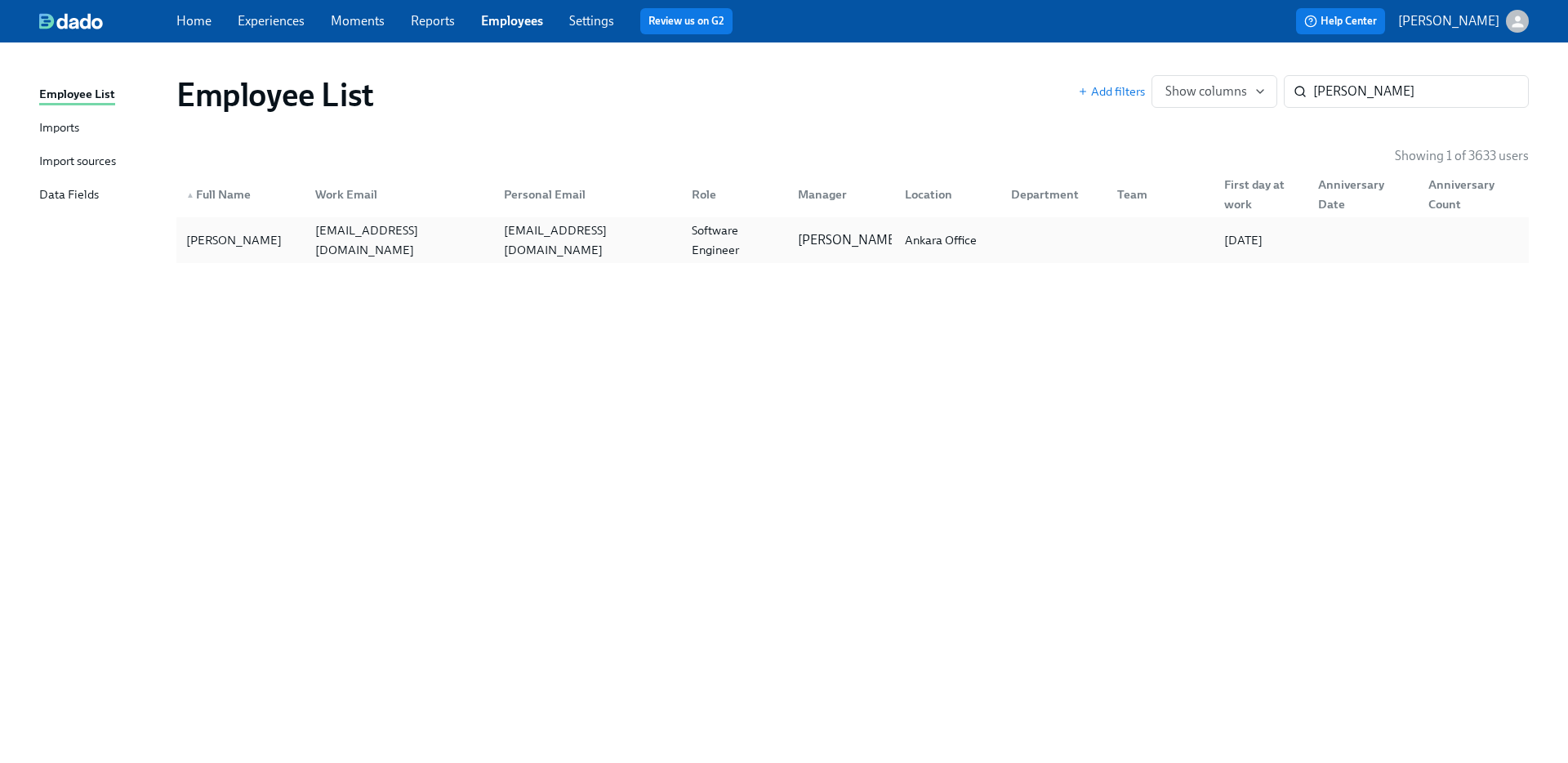
click at [452, 249] on div "[EMAIL_ADDRESS][DOMAIN_NAME]" at bounding box center [399, 240] width 182 height 40
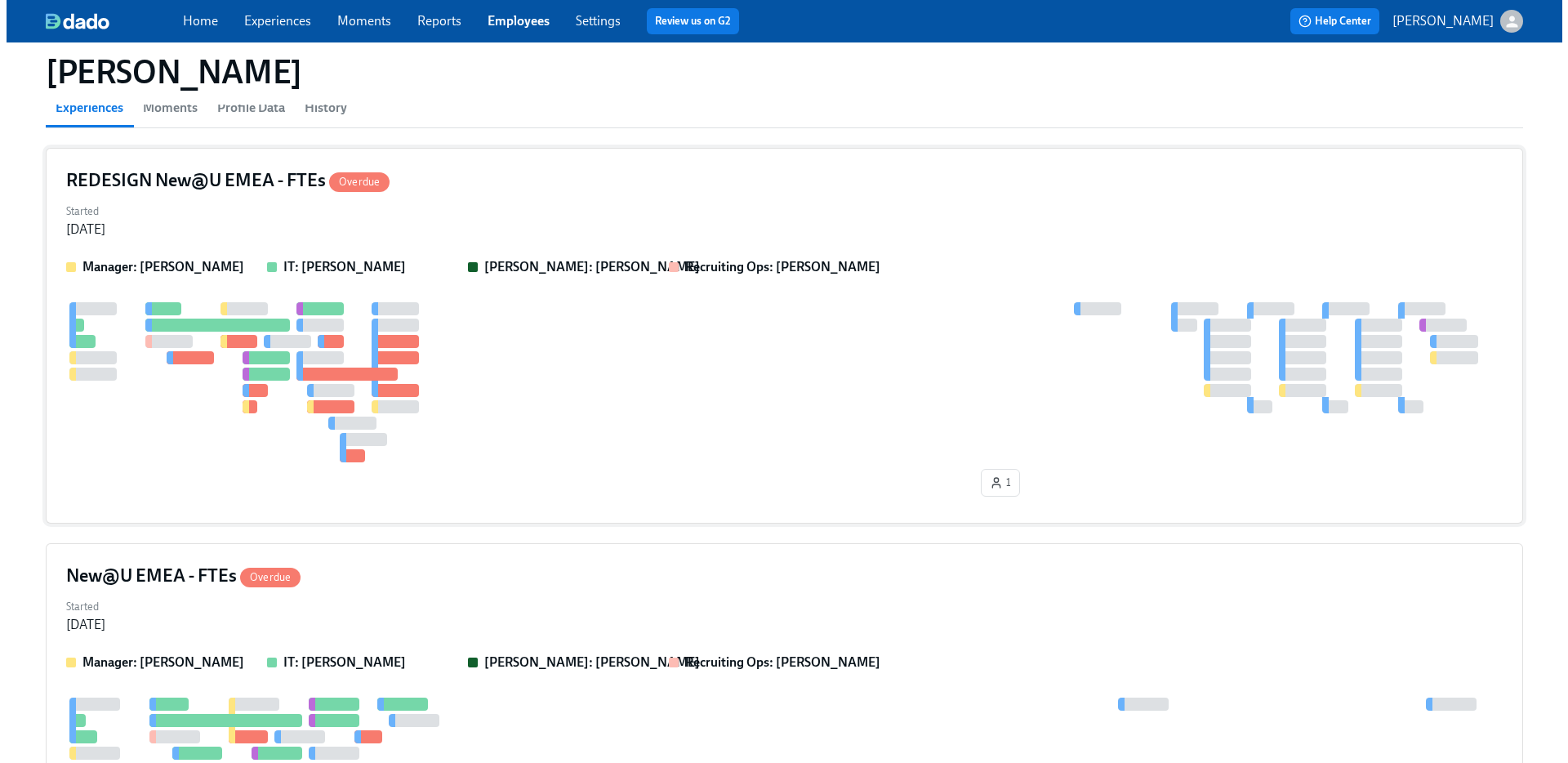
scroll to position [148, 0]
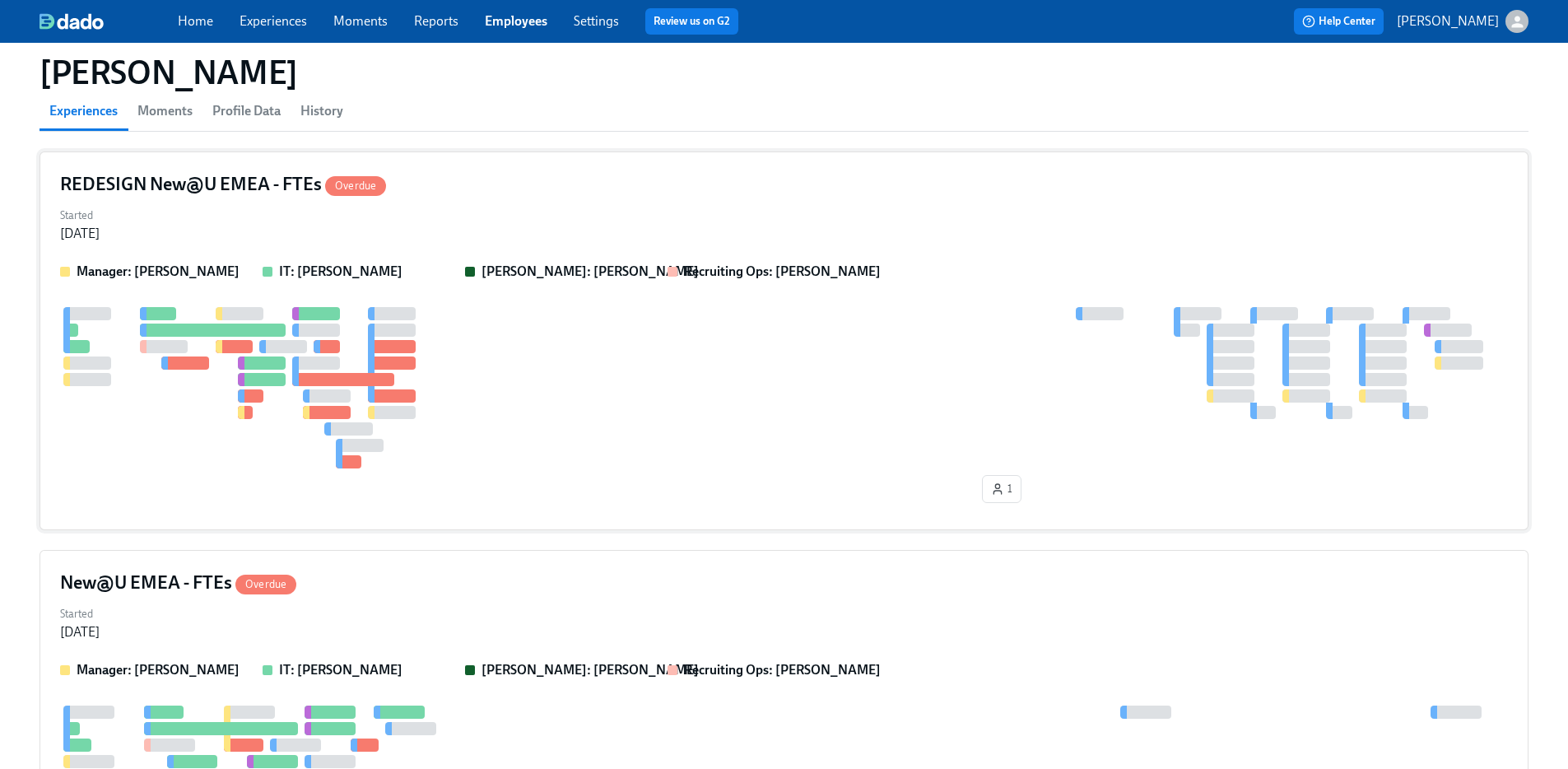
click at [753, 440] on div at bounding box center [784, 388] width 1448 height 161
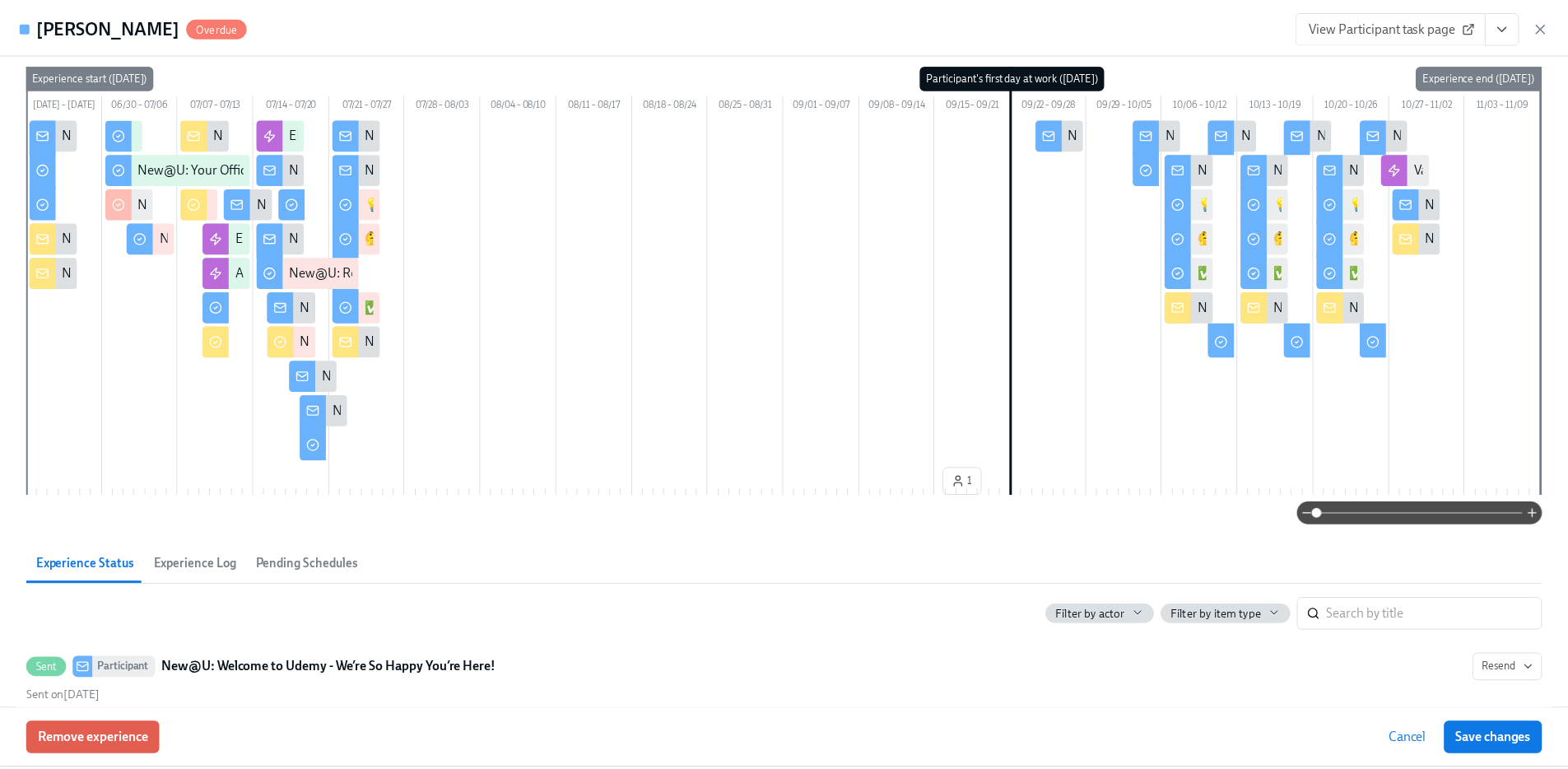
scroll to position [0, 0]
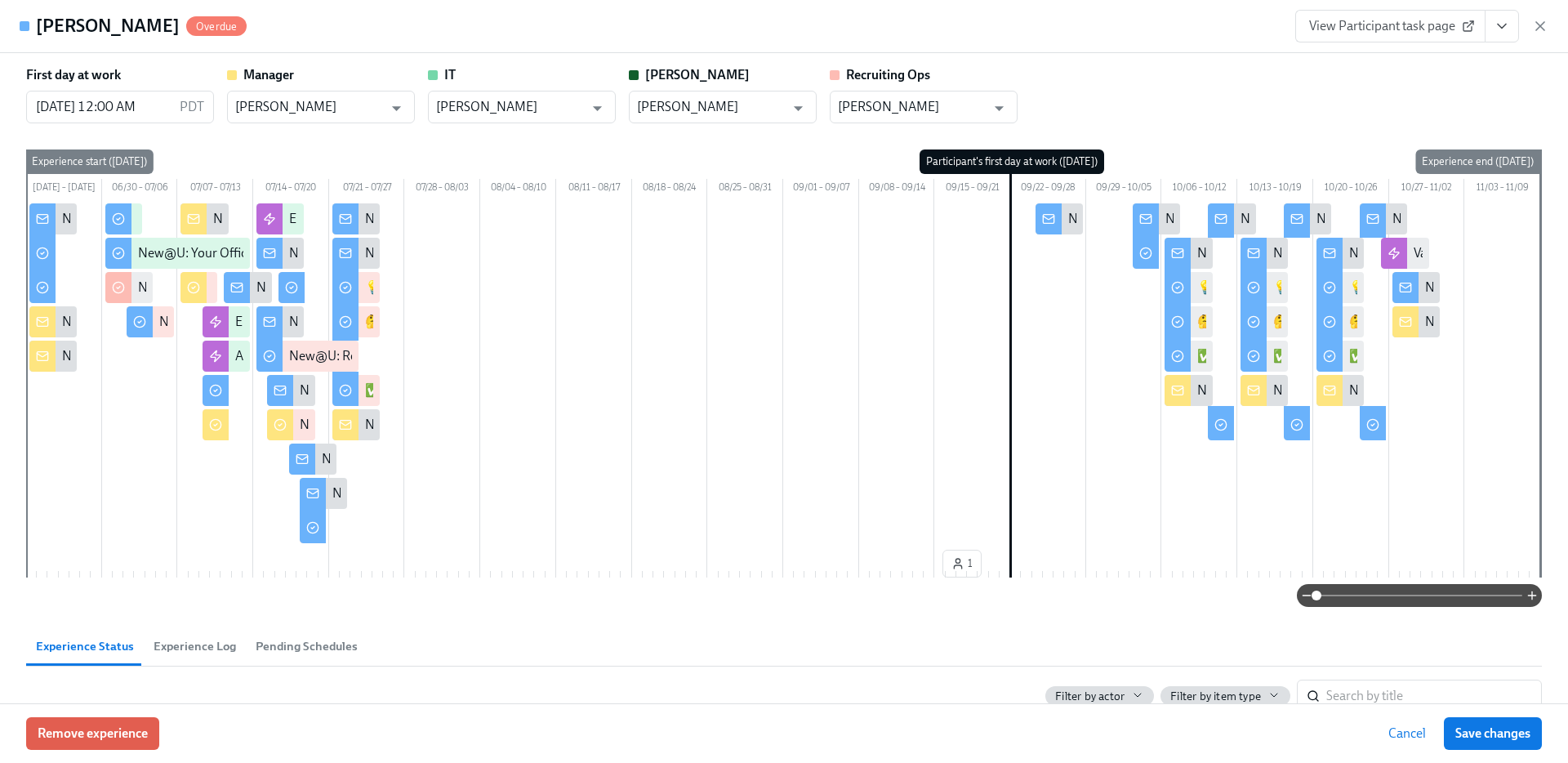
click at [1548, 22] on icon "button" at bounding box center [1540, 26] width 16 height 16
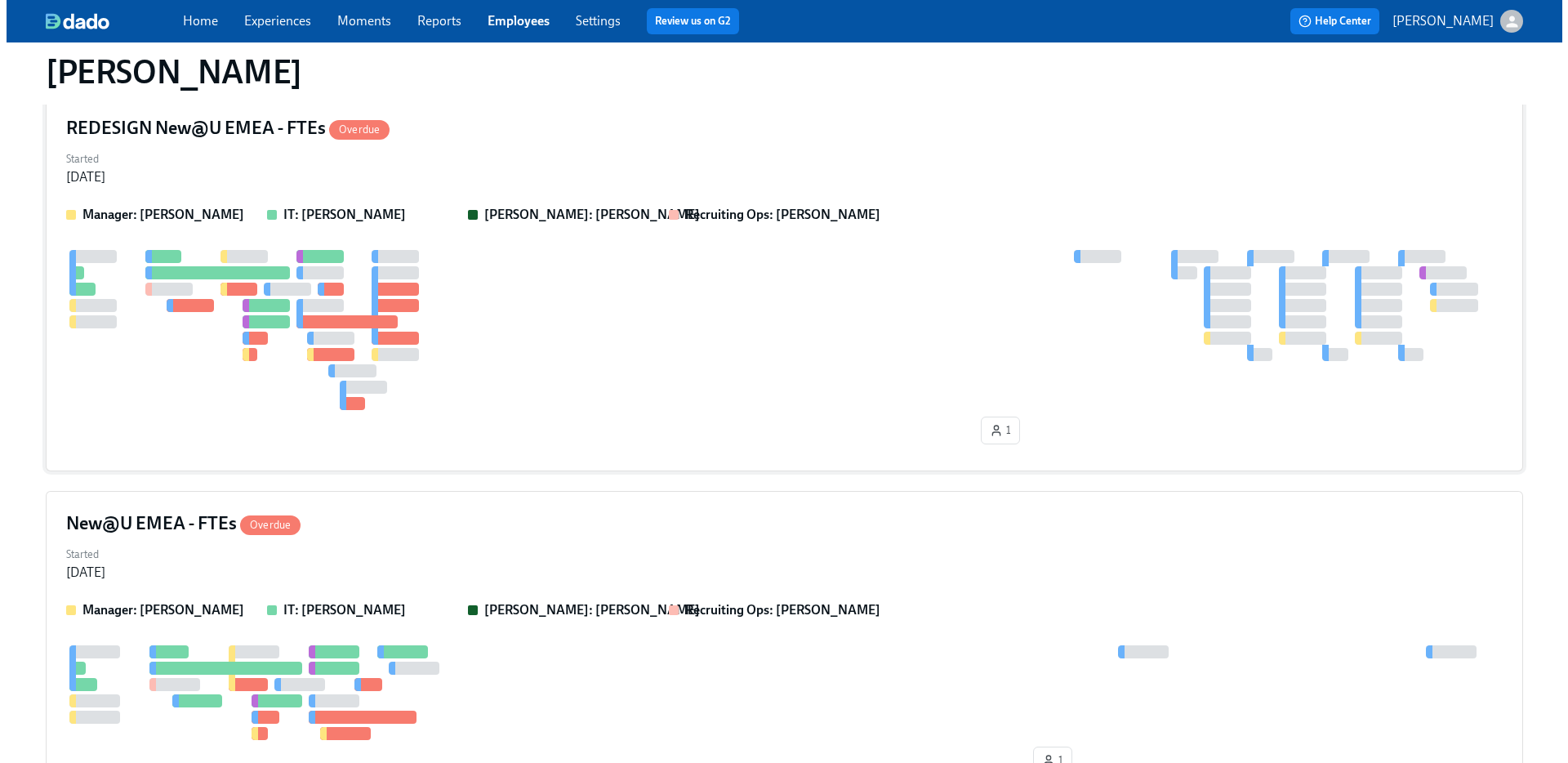
scroll to position [200, 0]
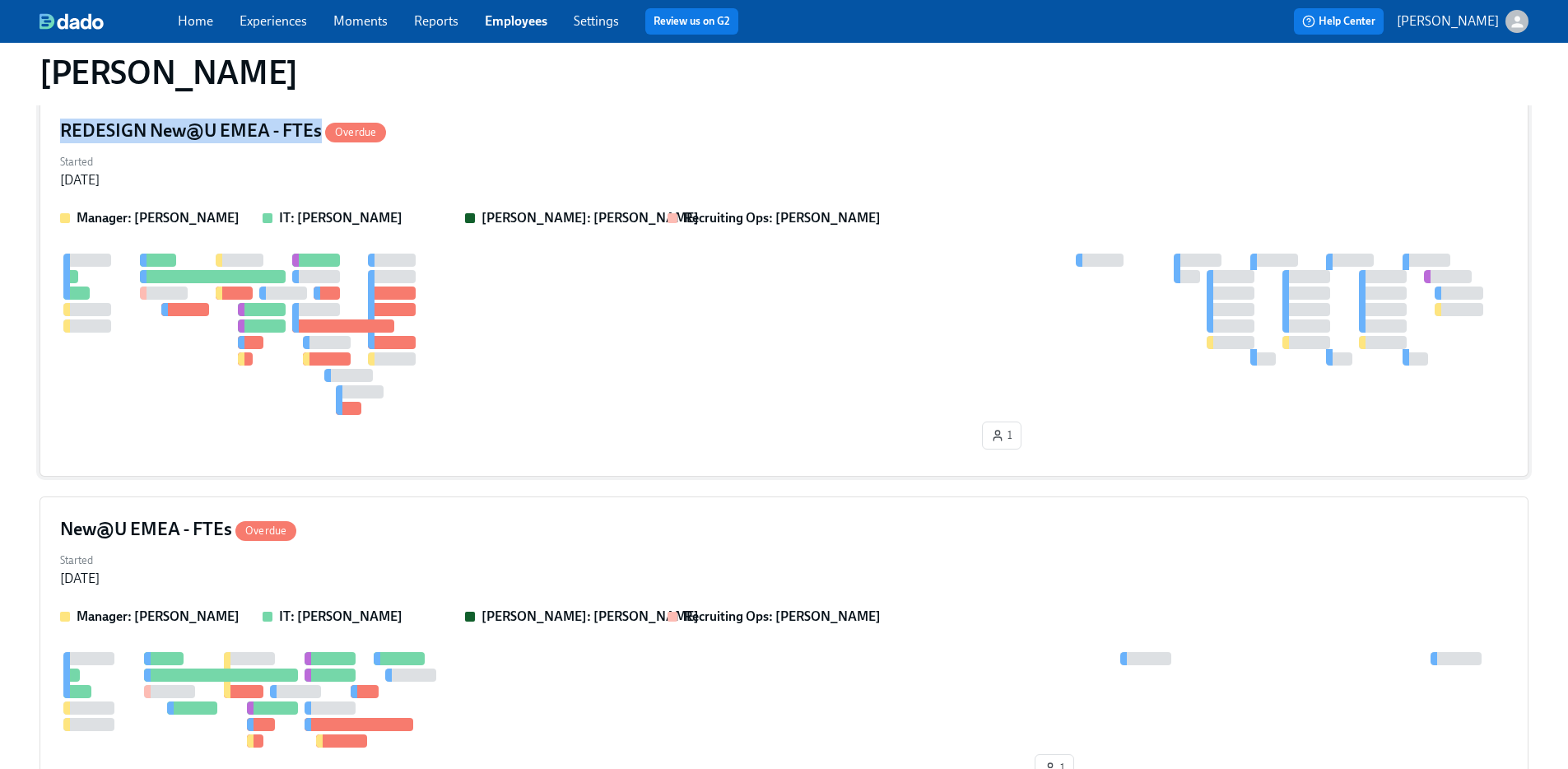
drag, startPoint x: 60, startPoint y: 127, endPoint x: 319, endPoint y: 131, distance: 259.0
click at [319, 131] on h4 "REDESIGN New@U EMEA - FTEs Overdue" at bounding box center [223, 131] width 326 height 24
copy h4 "REDESIGN New@U EMEA - FTEs"
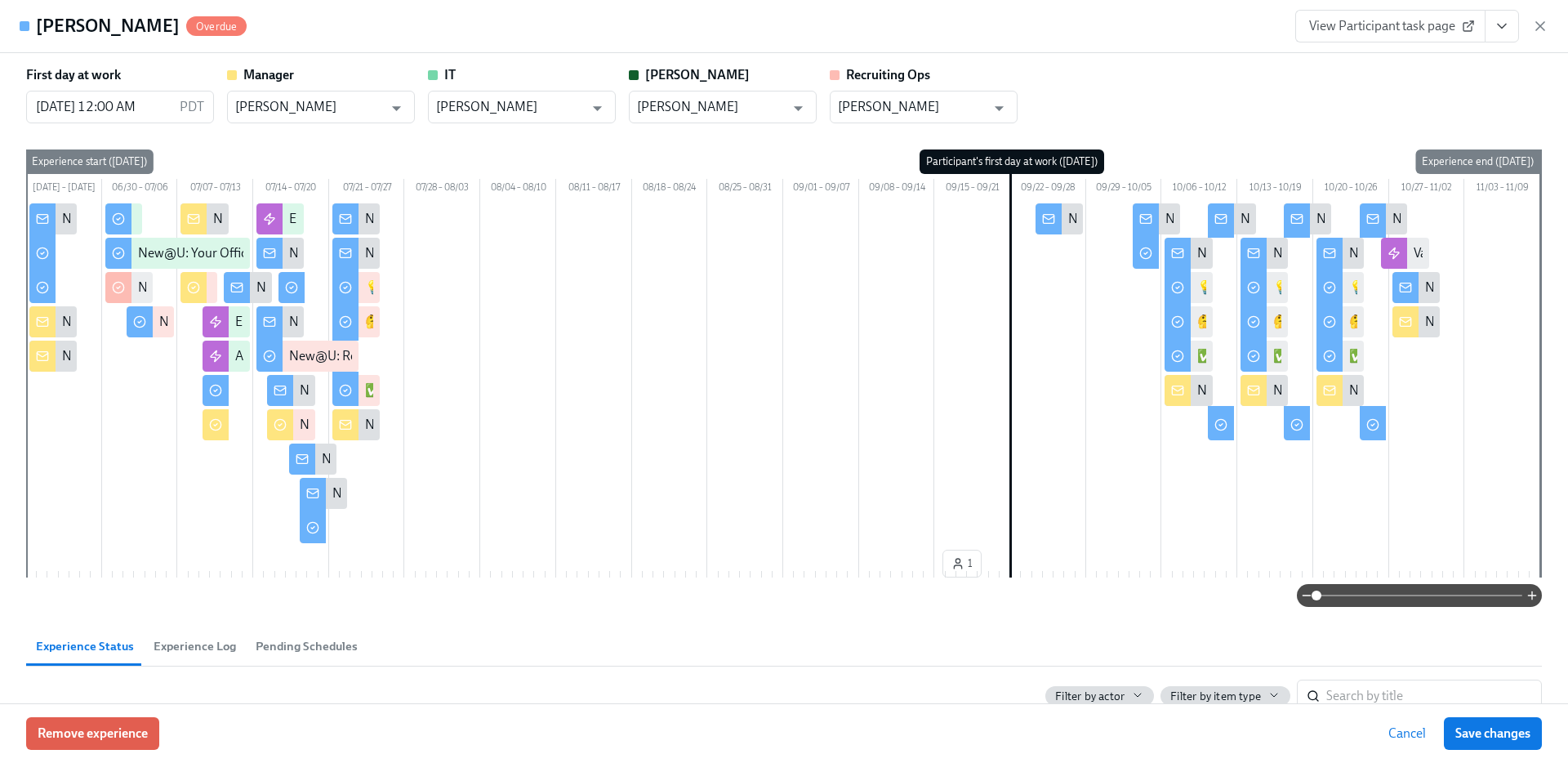
click at [1536, 29] on icon "button" at bounding box center [1540, 26] width 16 height 16
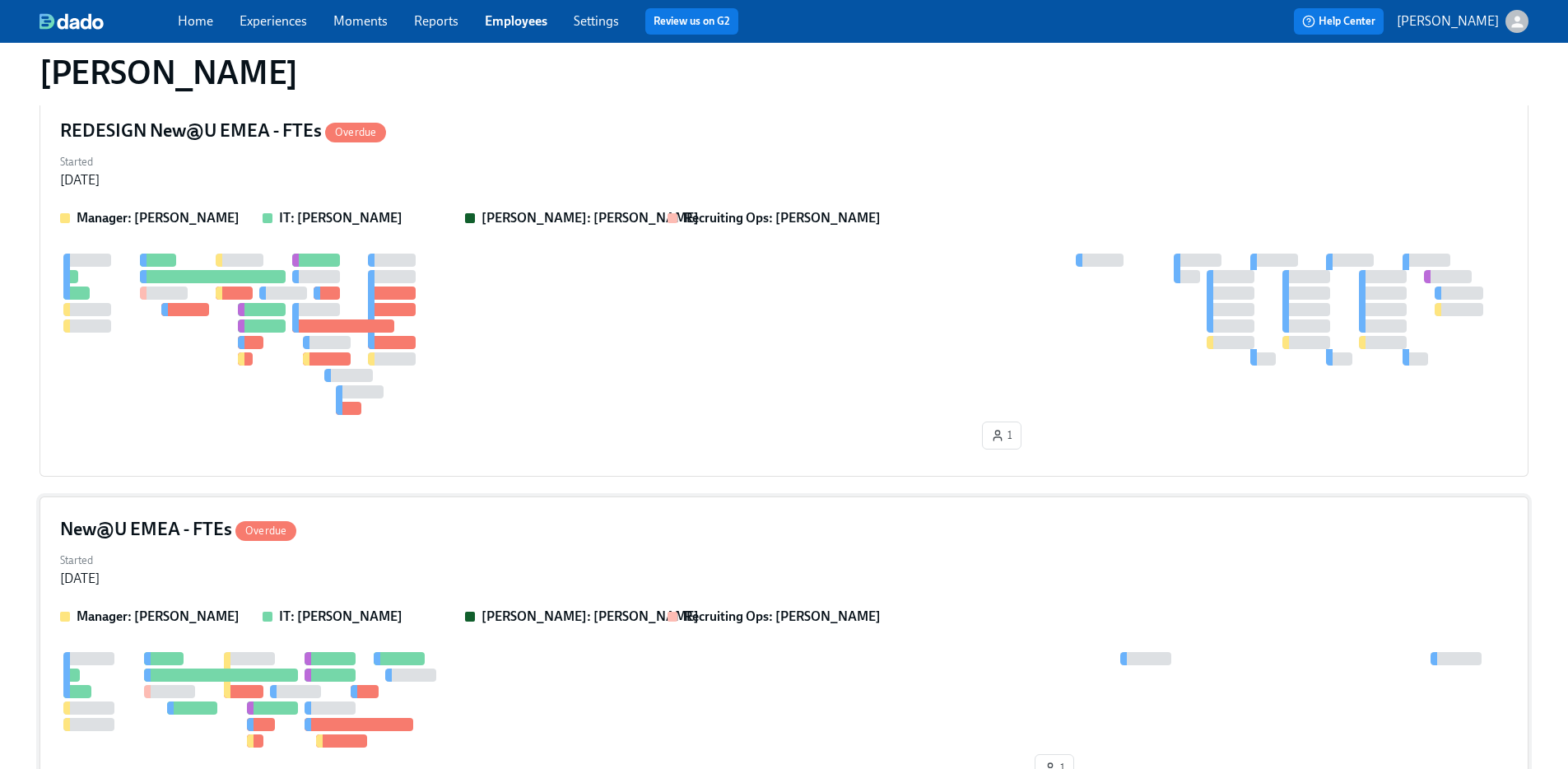
click at [159, 537] on h4 "New@U EMEA - FTEs Overdue" at bounding box center [178, 529] width 236 height 24
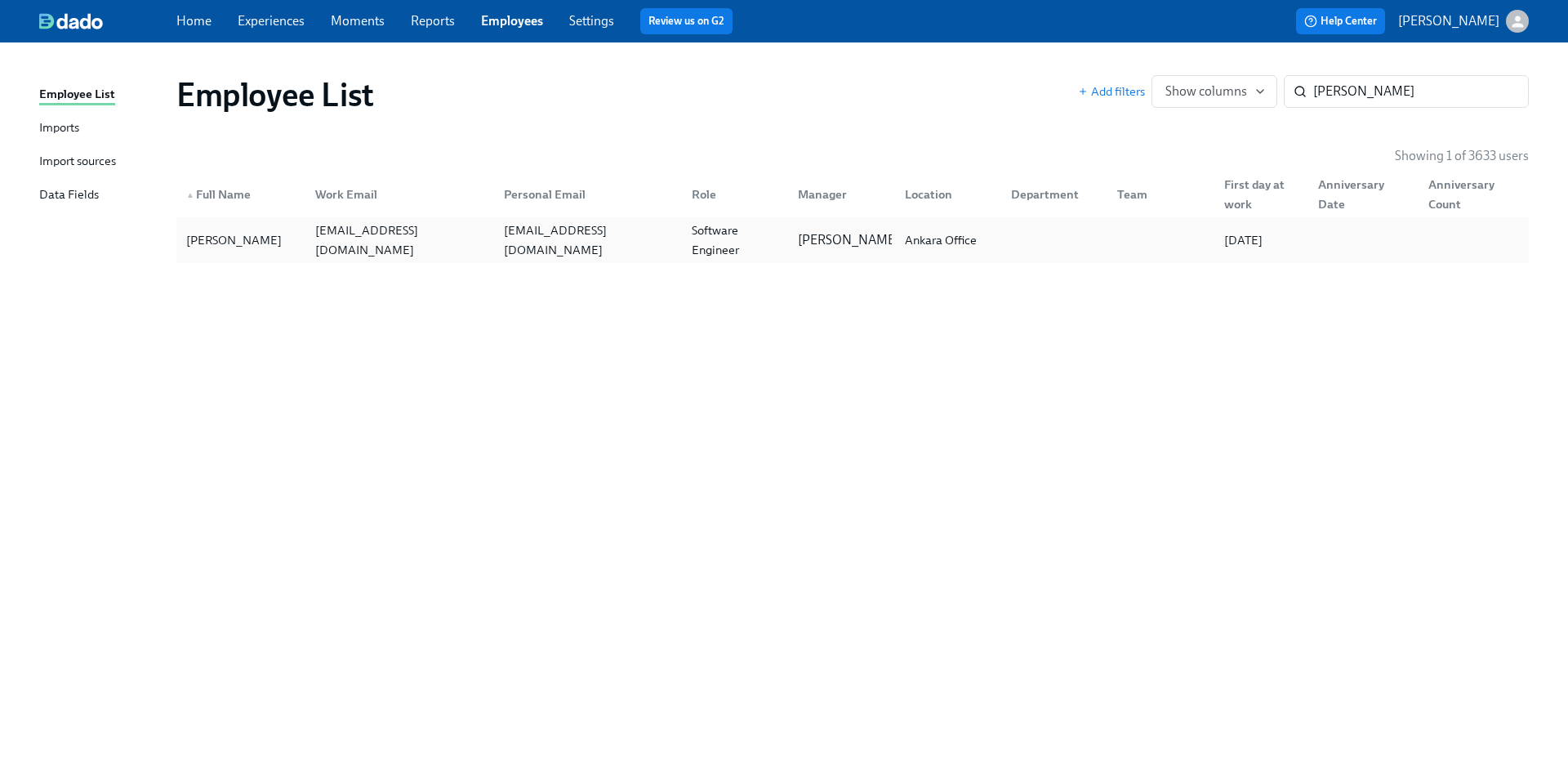
click at [396, 260] on div "[PERSON_NAME] [PERSON_NAME][EMAIL_ADDRESS][DOMAIN_NAME] [DOMAIN_NAME][EMAIL_ADD…" at bounding box center [853, 239] width 1353 height 46
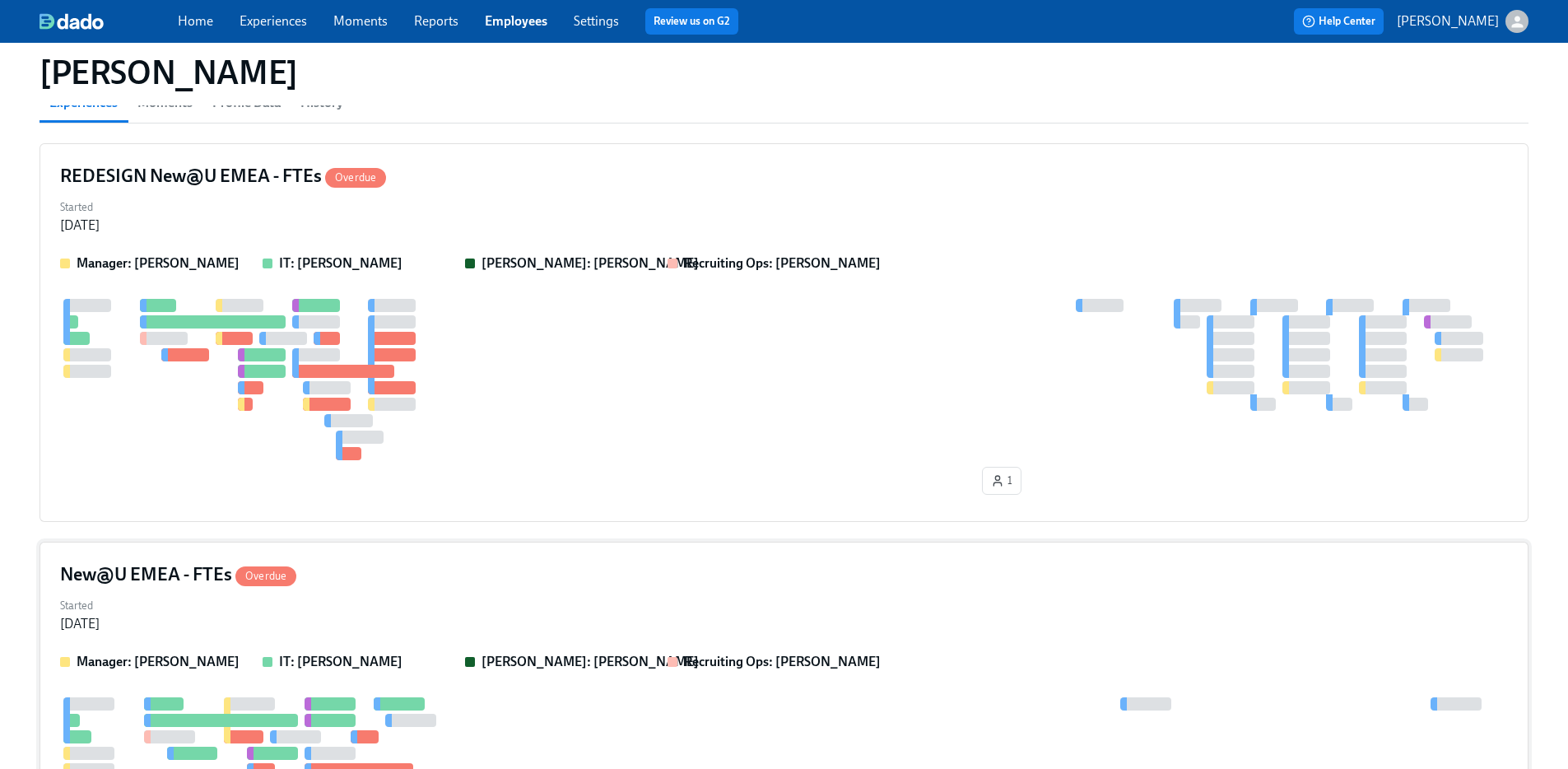
scroll to position [160, 0]
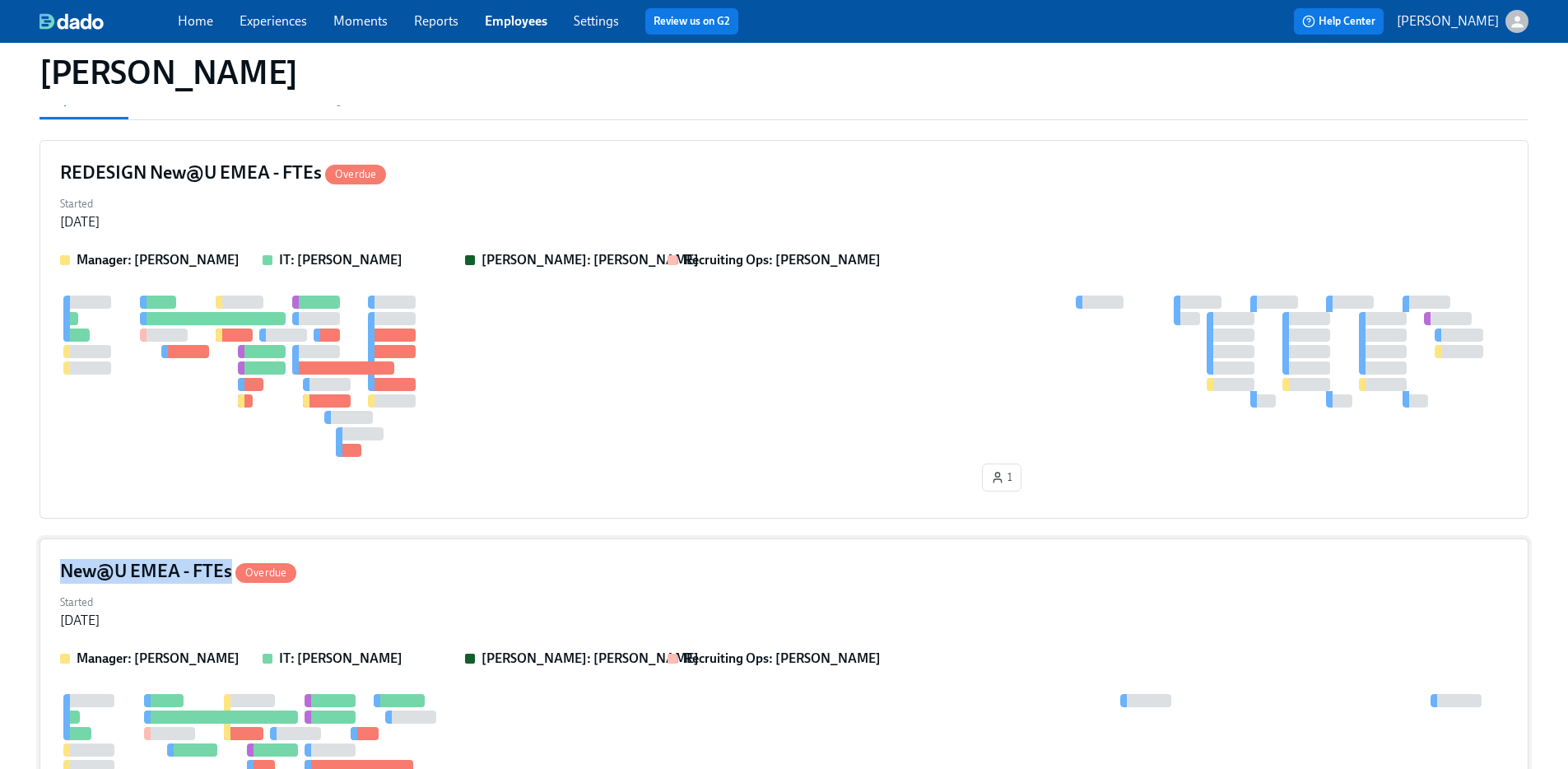
drag, startPoint x: 57, startPoint y: 571, endPoint x: 229, endPoint y: 578, distance: 172.1
click at [229, 578] on div "New@U EMEA - FTEs Overdue Started [DATE] Manager: [PERSON_NAME] IT: [PERSON_NAM…" at bounding box center [784, 694] width 1489 height 313
copy h4 "New@U EMEA - FTEs"
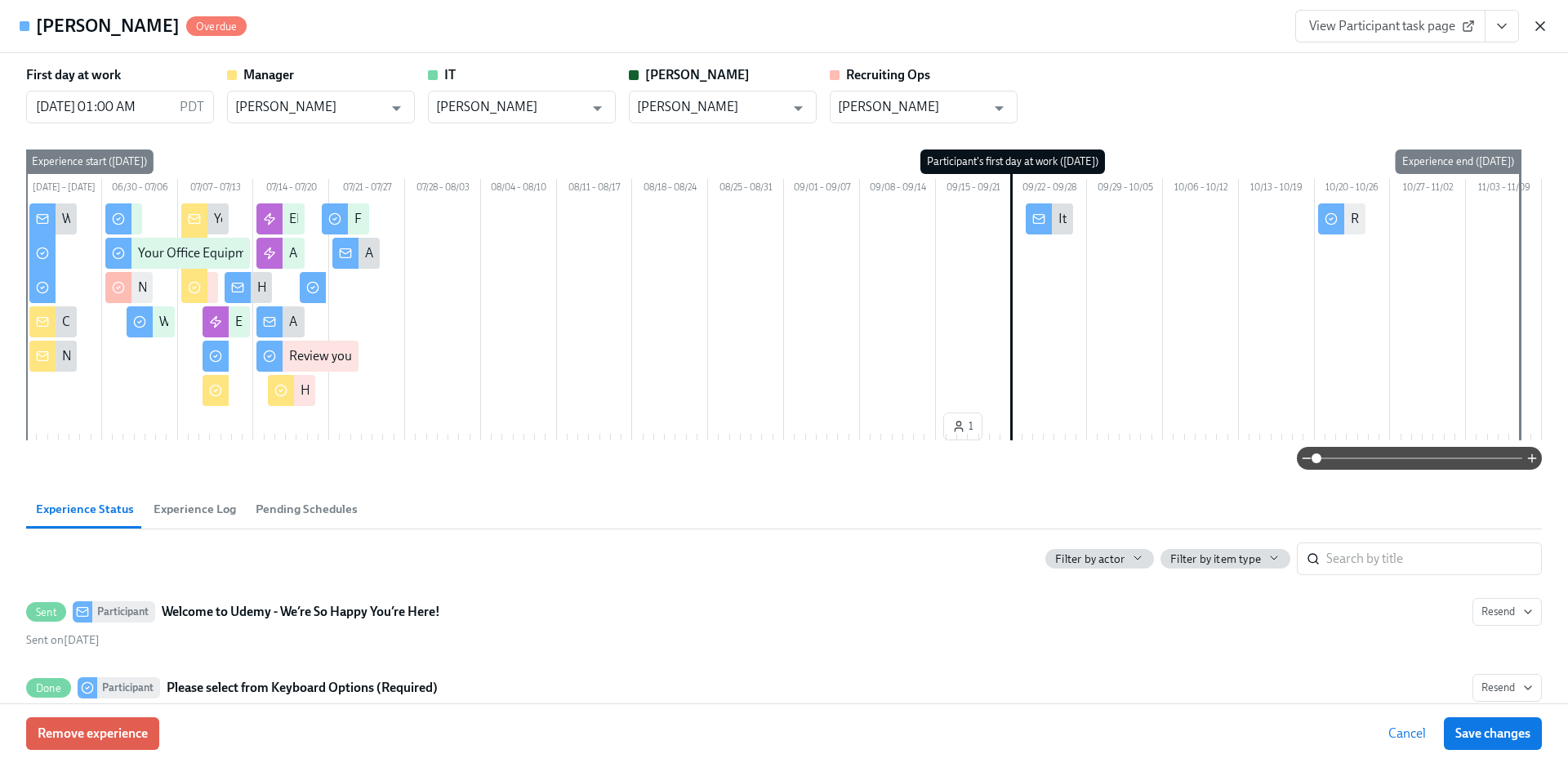
click at [1534, 24] on icon "button" at bounding box center [1540, 26] width 16 height 16
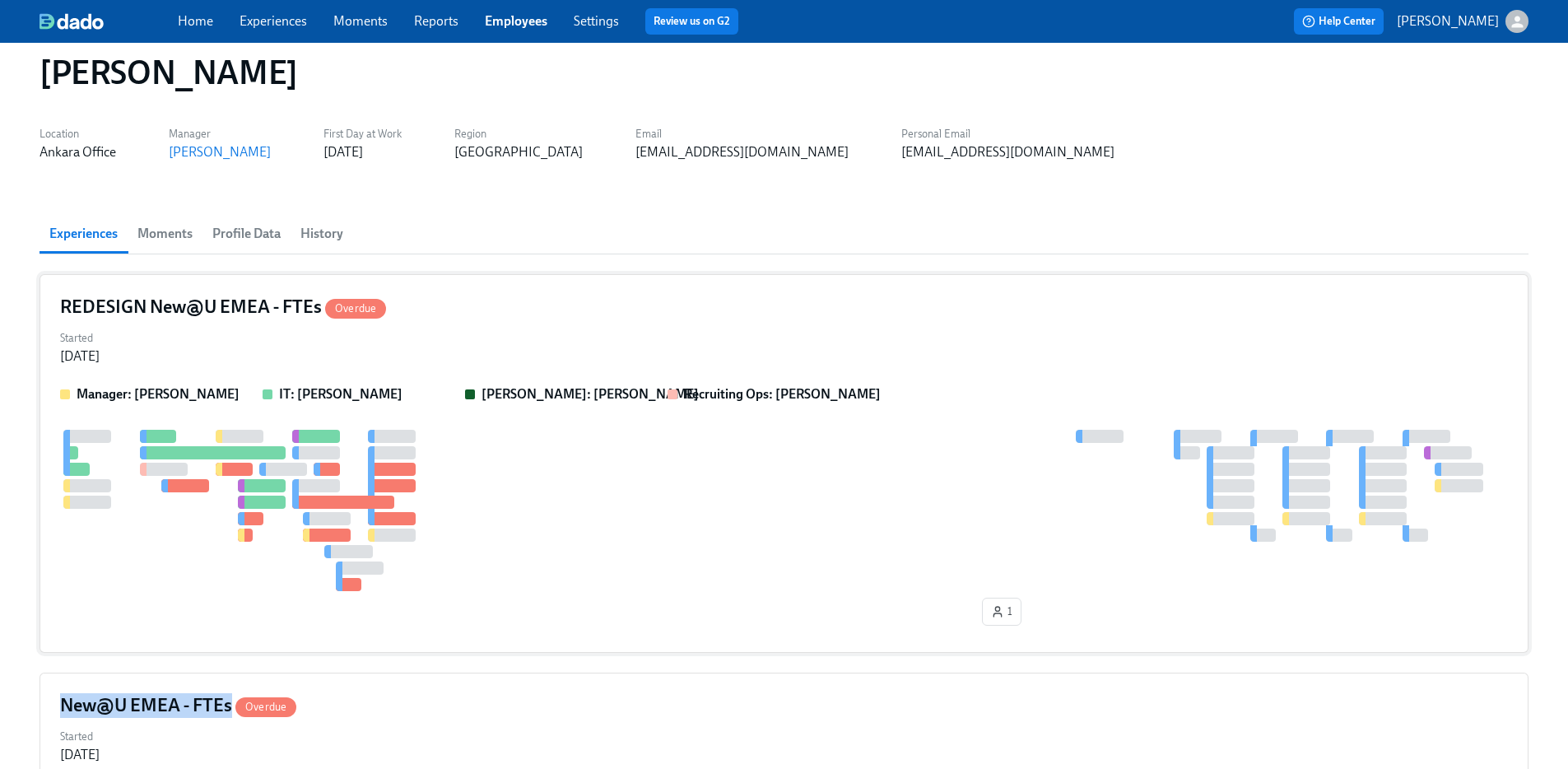
scroll to position [0, 0]
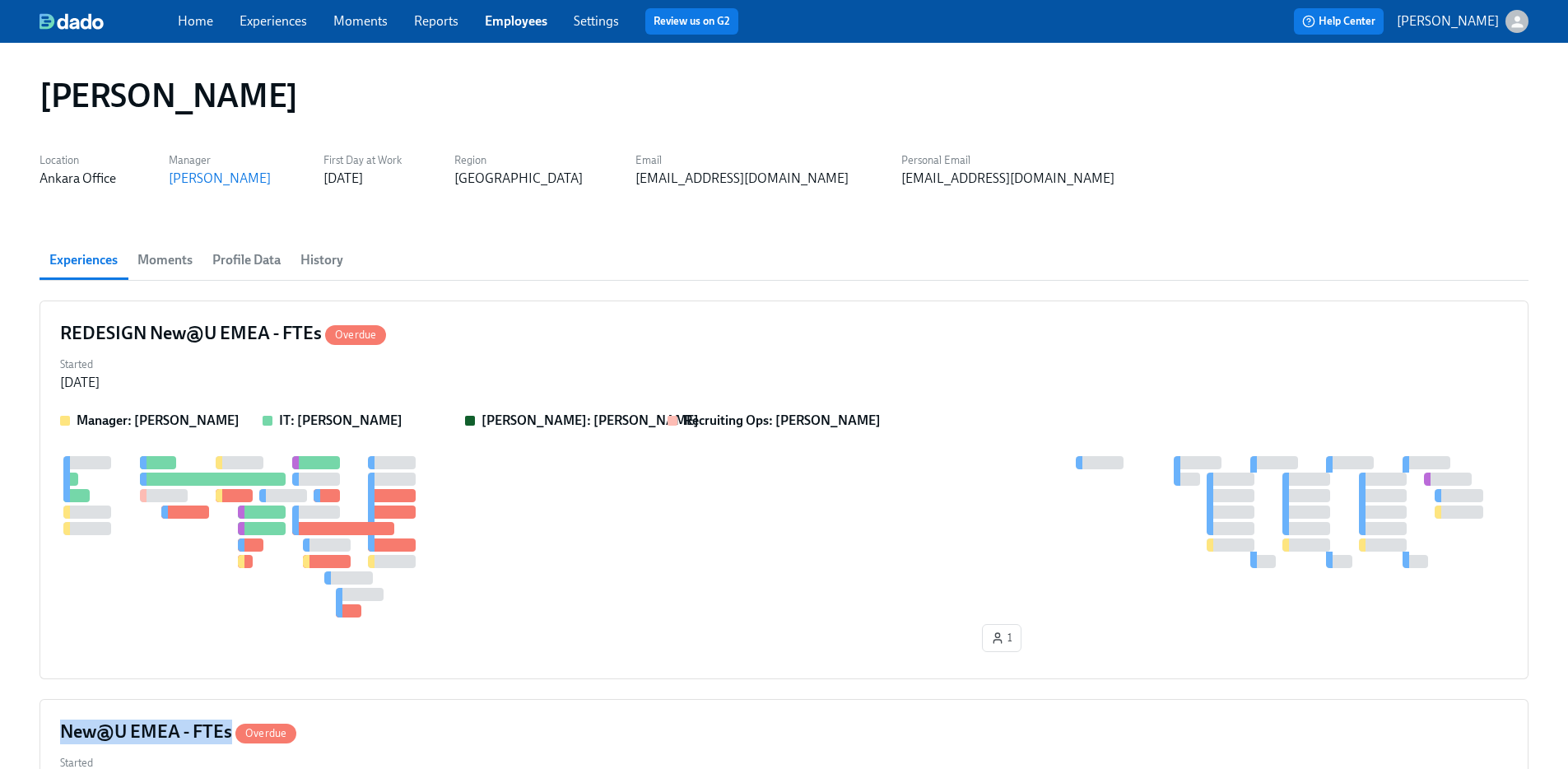
click at [260, 13] on link "Experiences" at bounding box center [273, 21] width 68 height 16
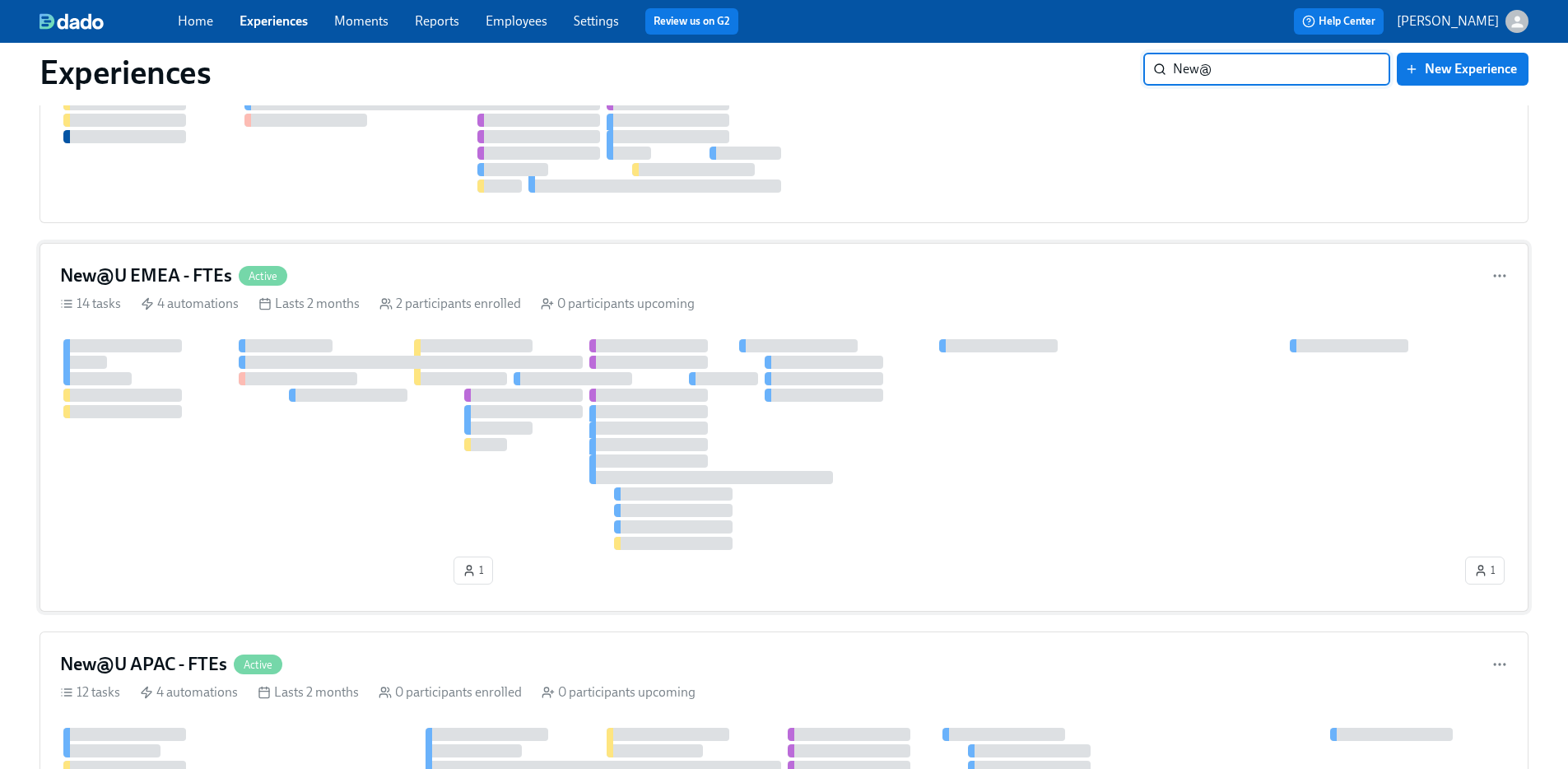
scroll to position [1409, 0]
type input "New@"
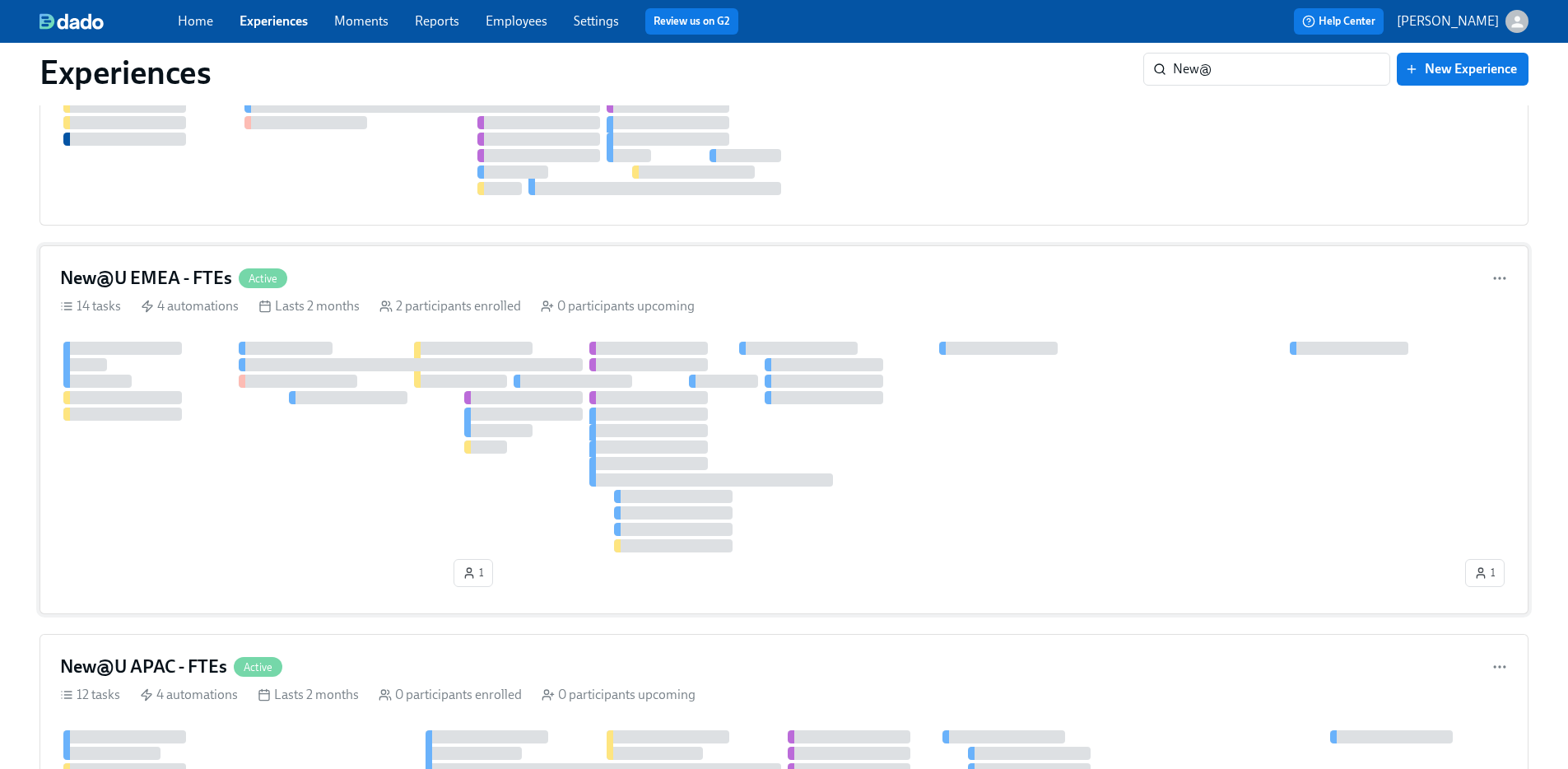
click at [502, 298] on div "2 participants enrolled" at bounding box center [450, 306] width 141 height 18
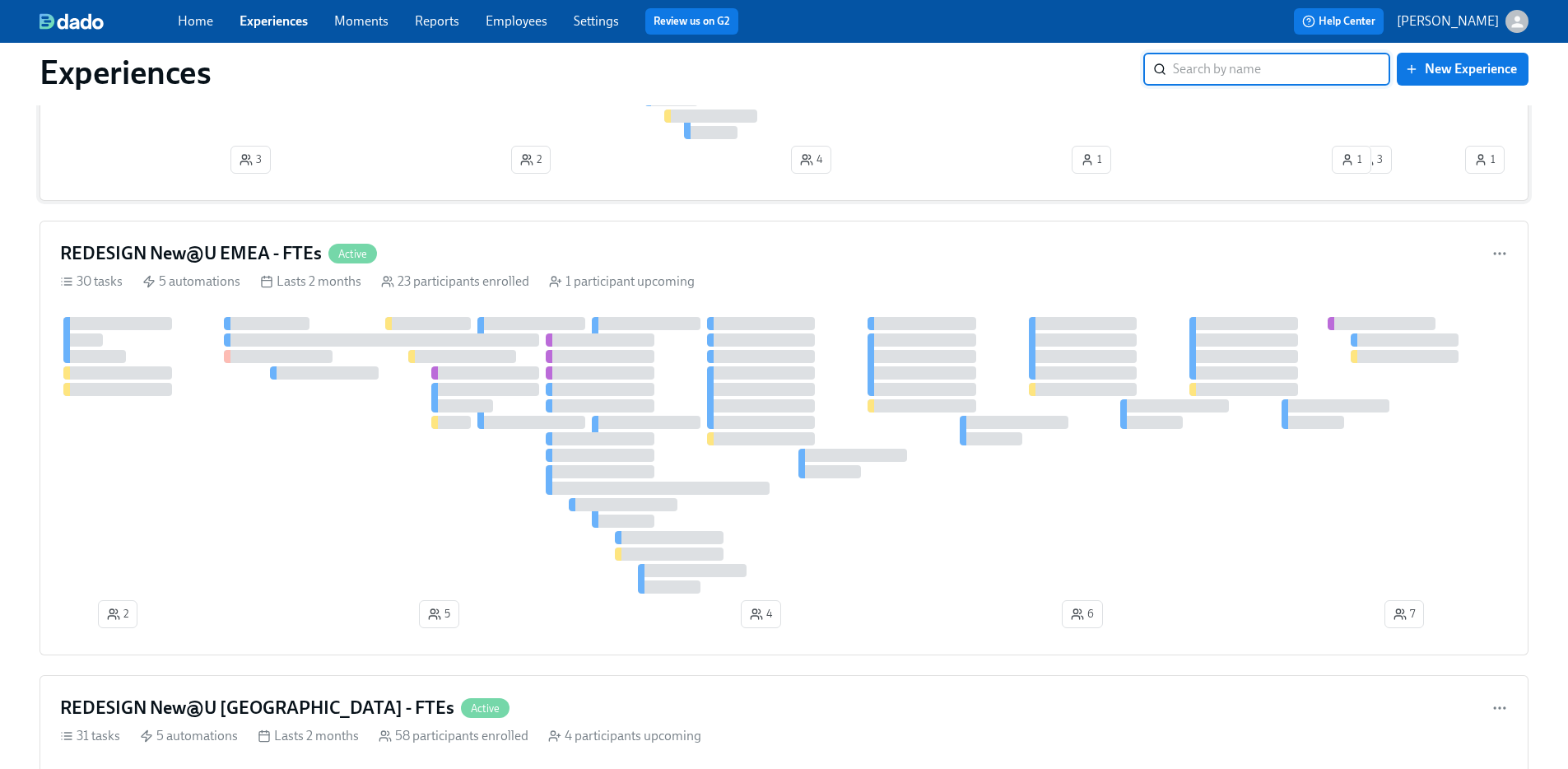
scroll to position [681, 0]
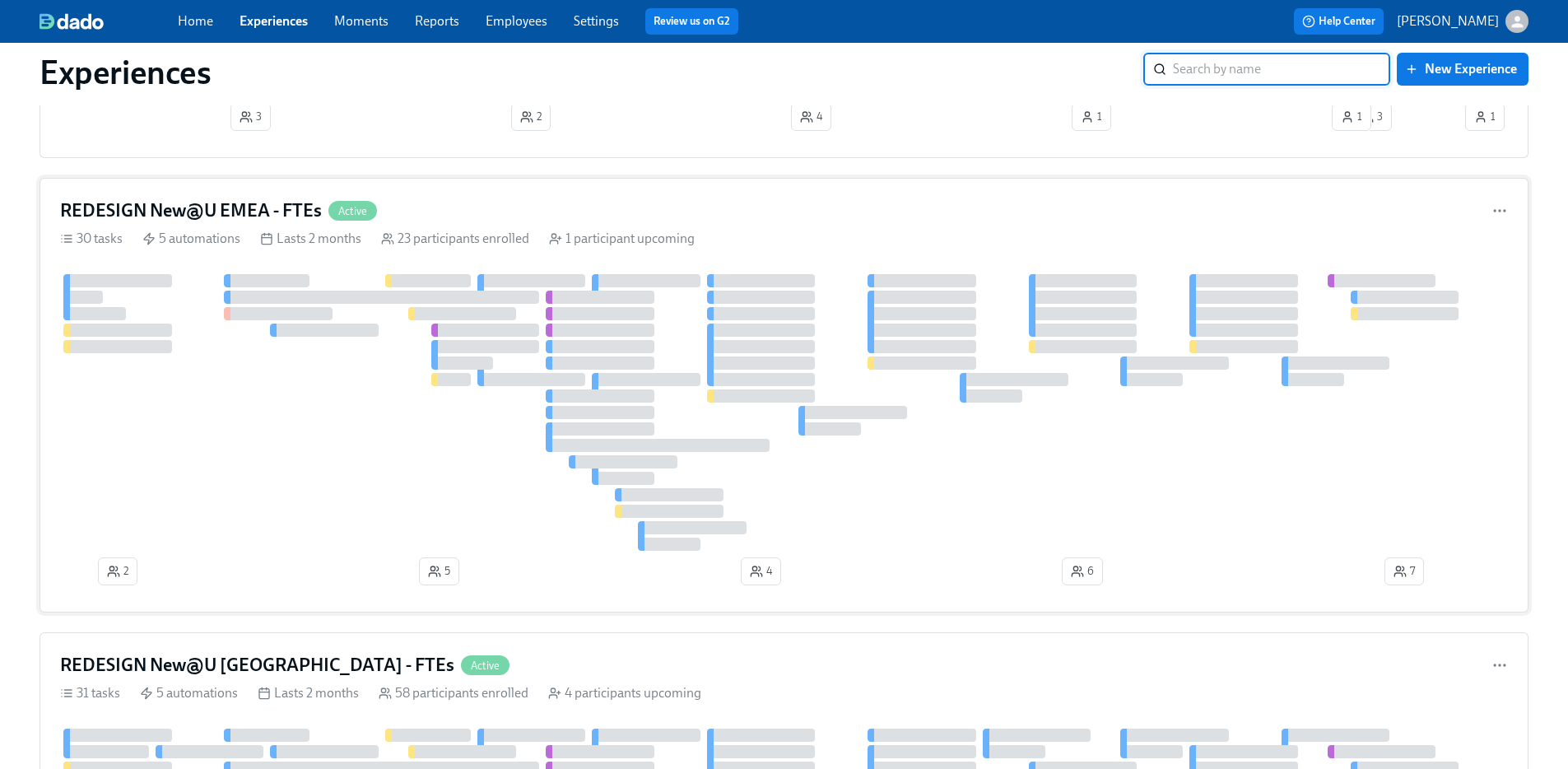
click at [555, 220] on div "REDESIGN New@U EMEA - FTEs Active" at bounding box center [784, 211] width 1448 height 24
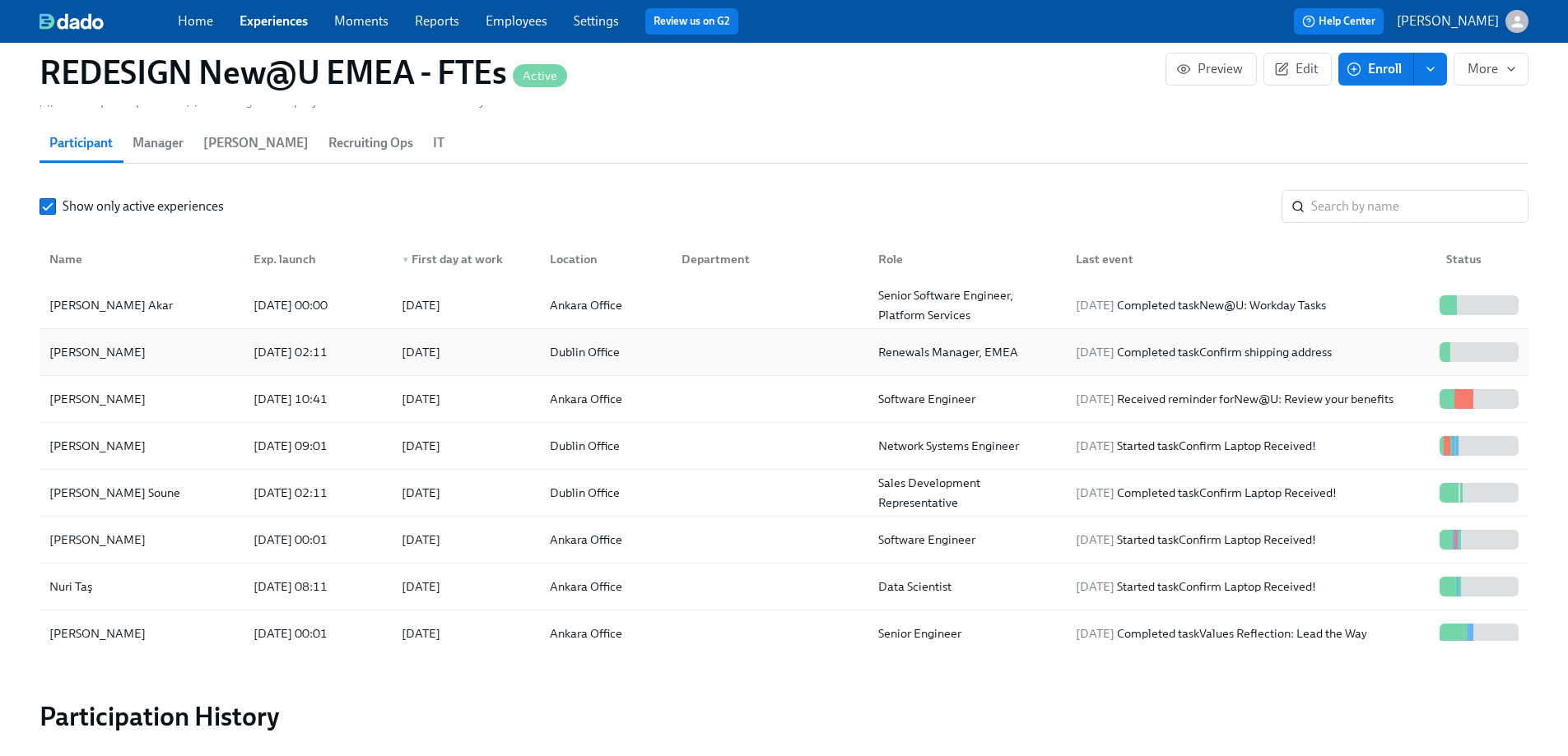
scroll to position [1834, 0]
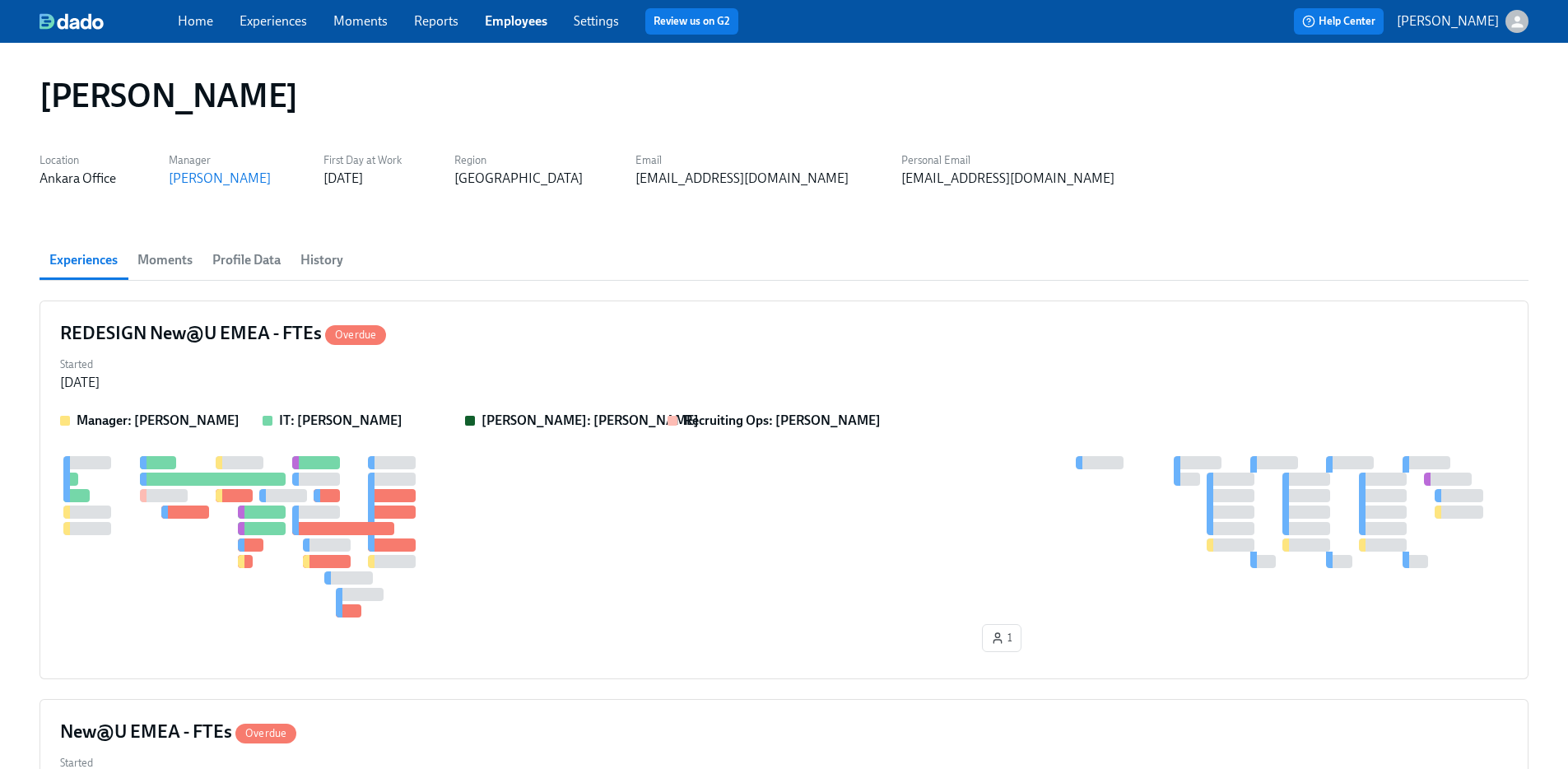
click at [278, 18] on link "Experiences" at bounding box center [273, 21] width 68 height 16
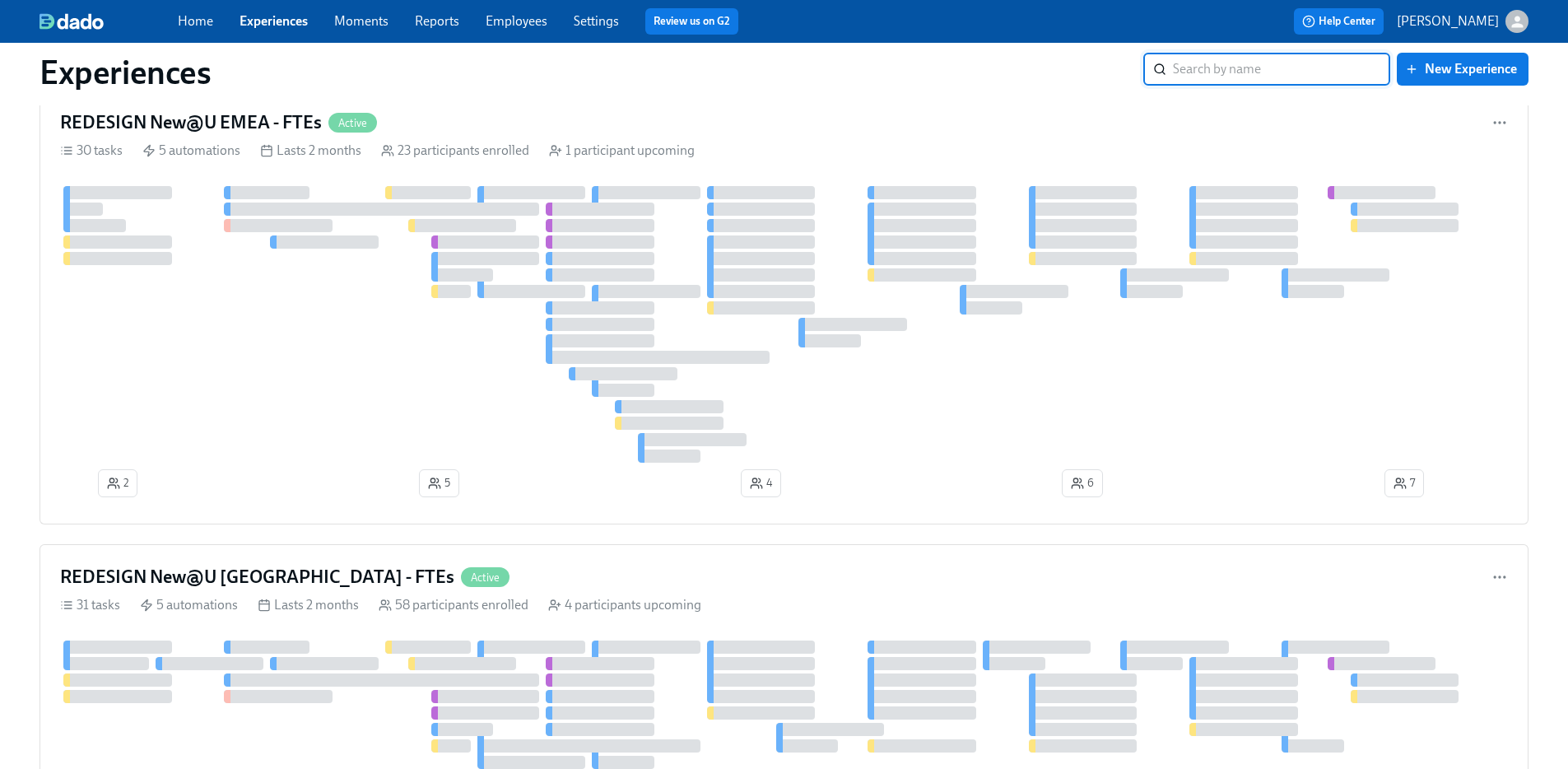
scroll to position [605, 0]
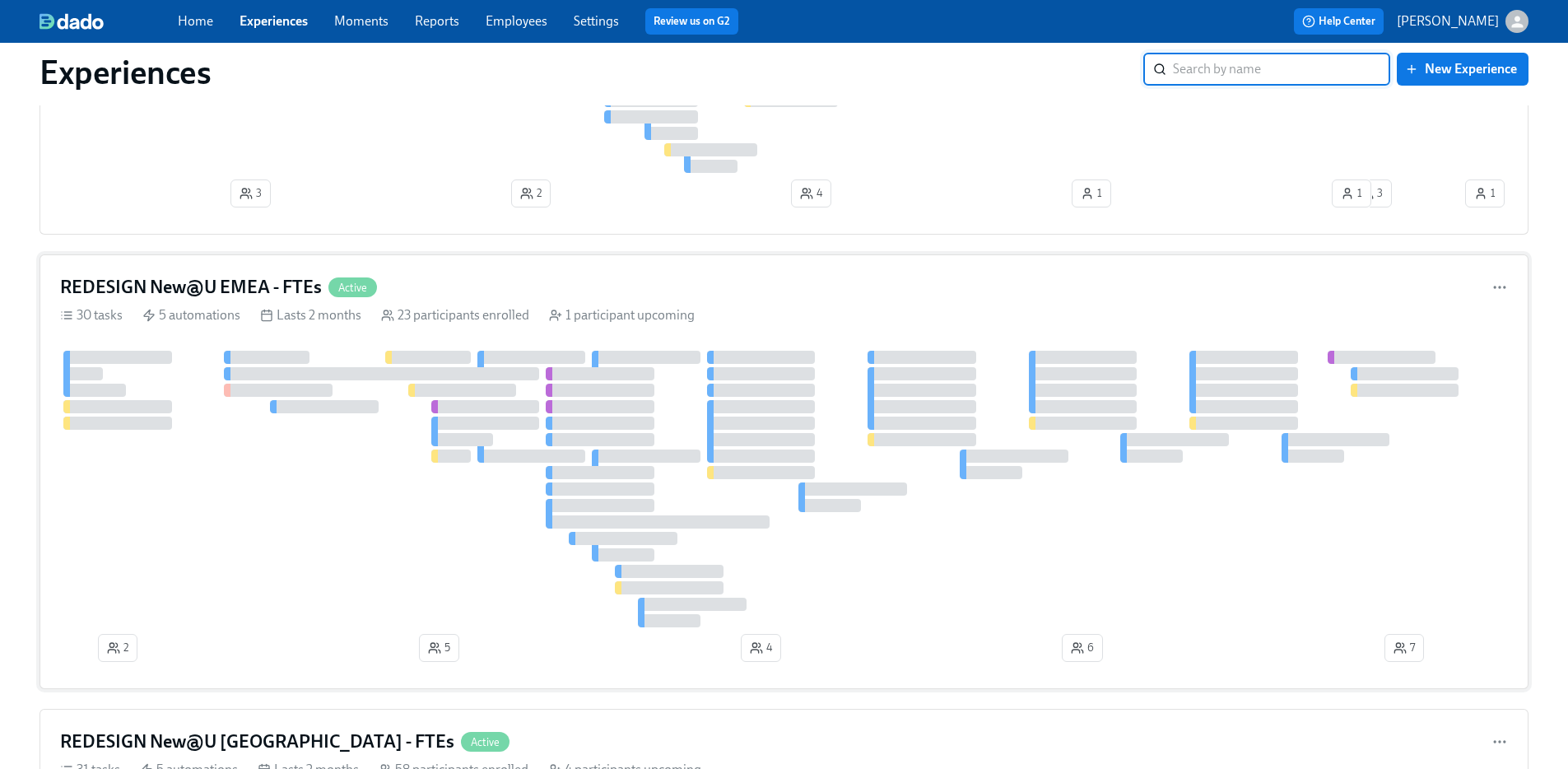
click at [290, 284] on h4 "REDESIGN New@U EMEA - FTEs" at bounding box center [191, 287] width 262 height 24
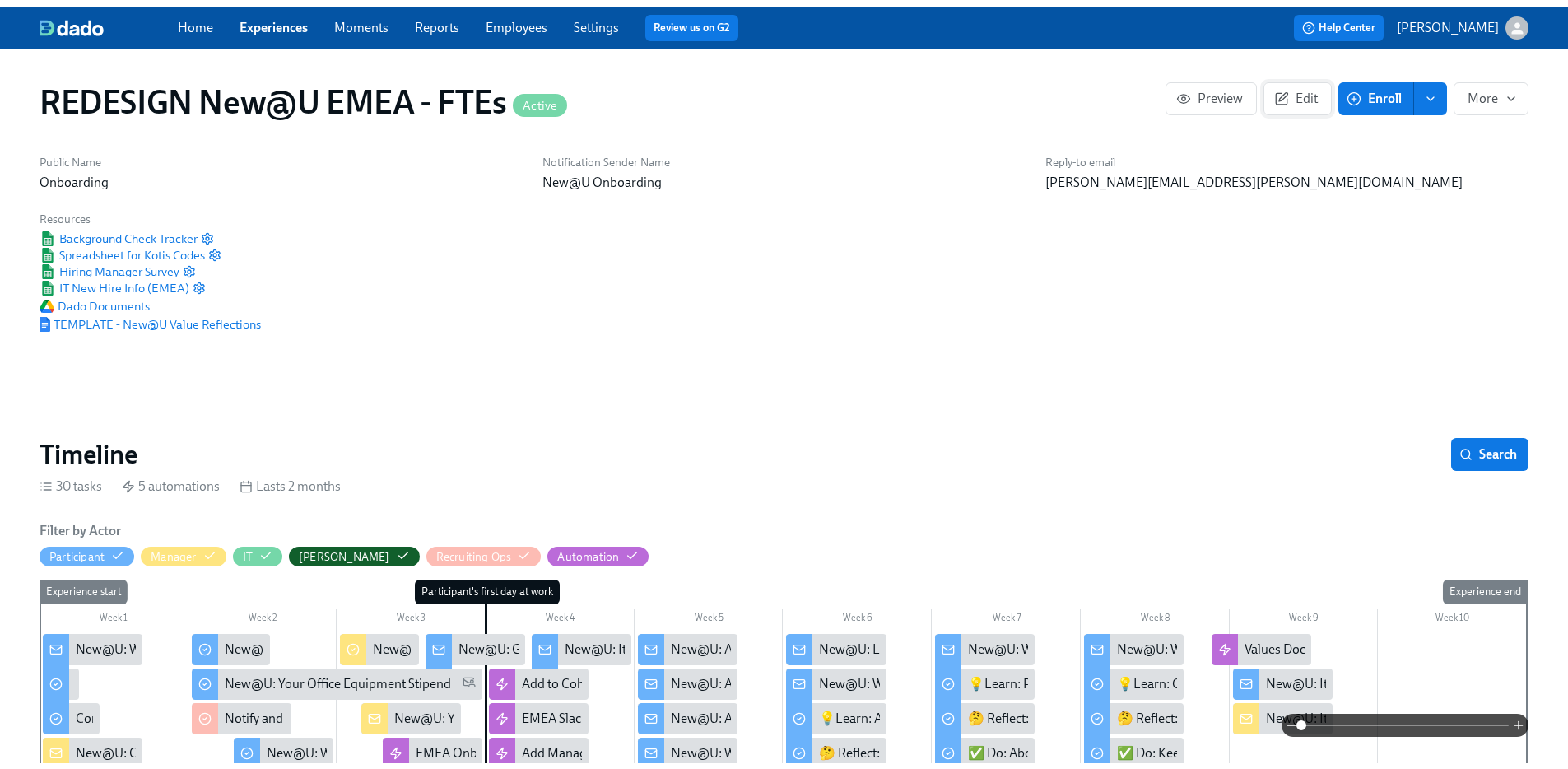
scroll to position [0, 11179]
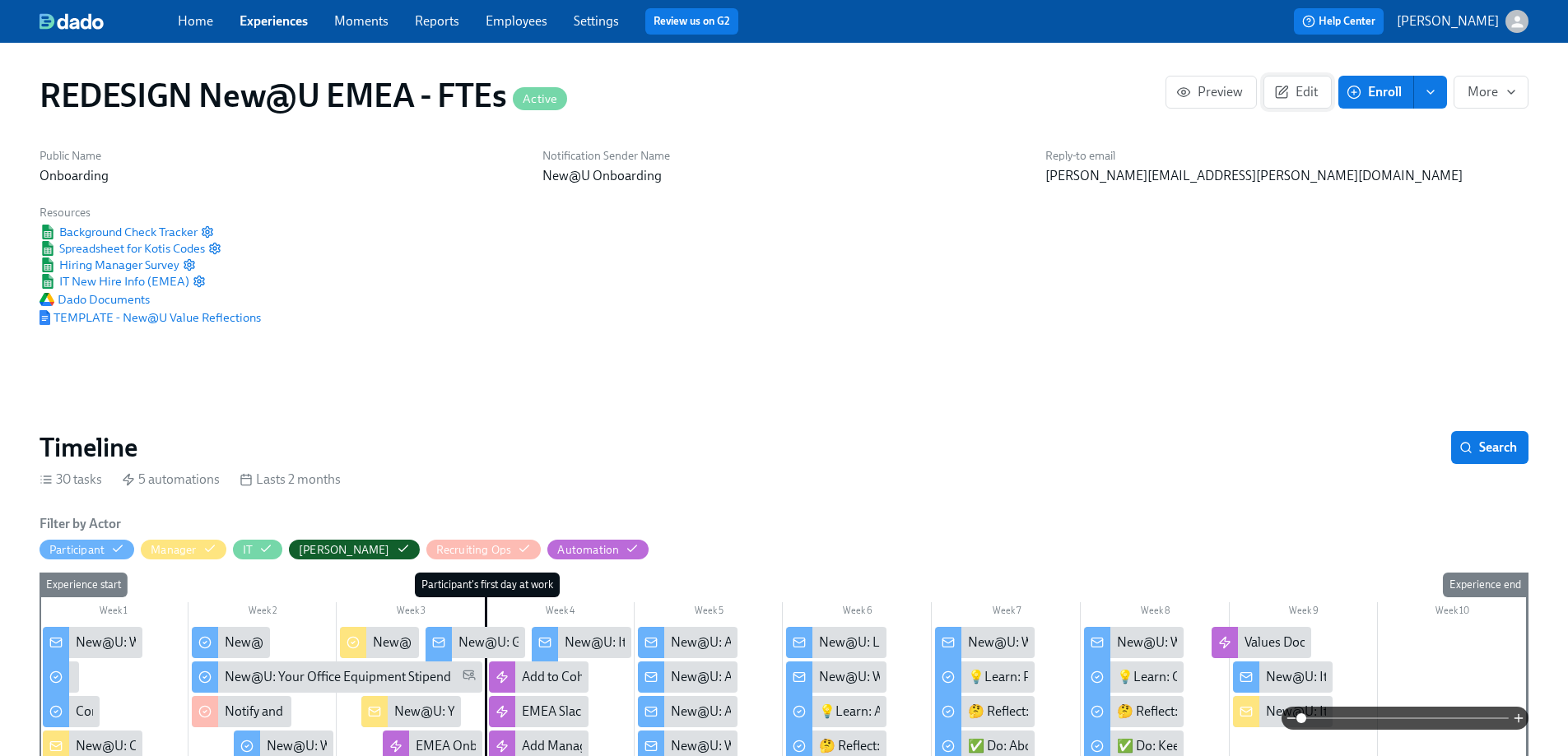
click at [1303, 99] on span "Edit" at bounding box center [1297, 92] width 41 height 16
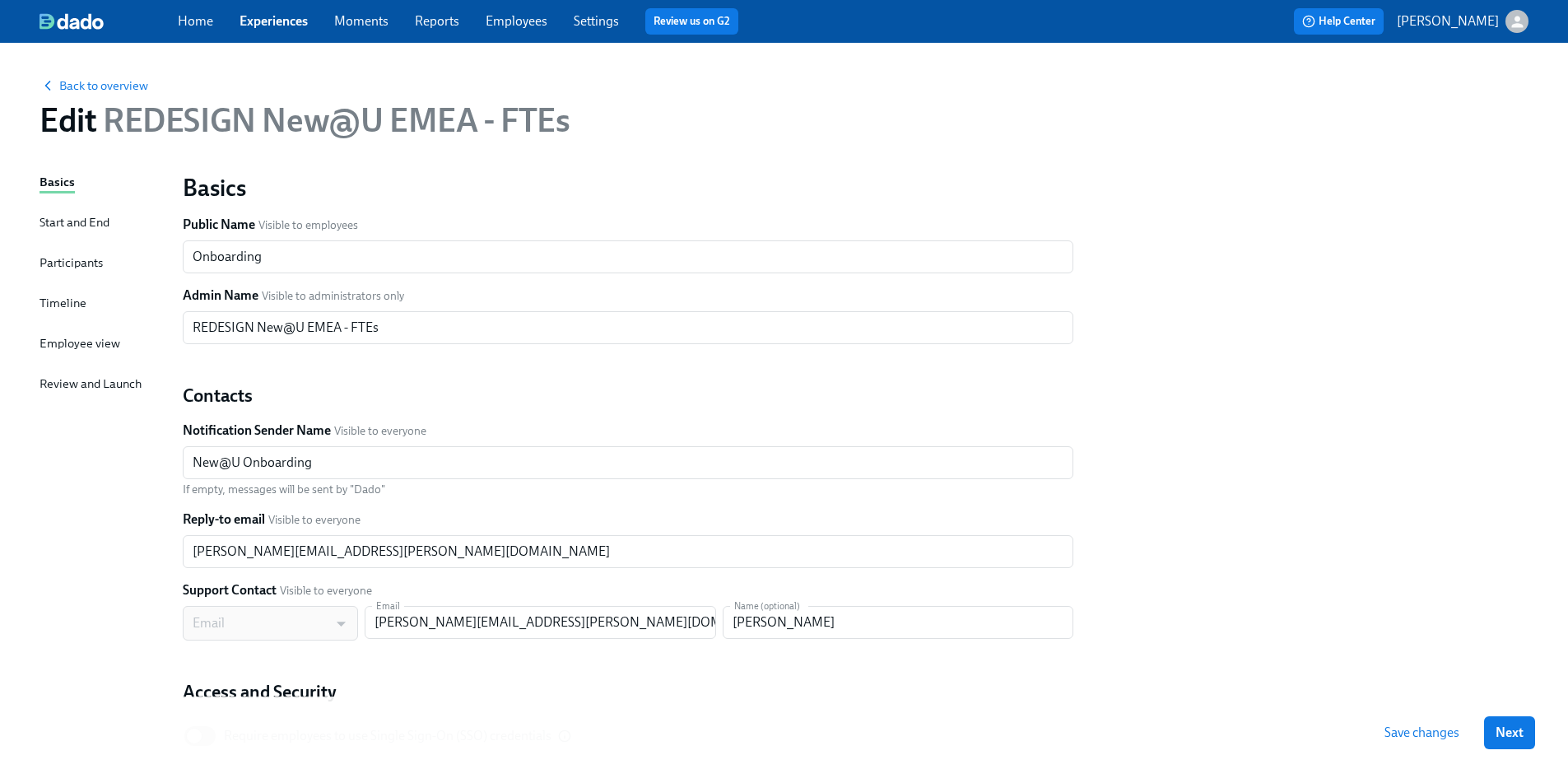
click at [82, 225] on div "Start and End" at bounding box center [75, 222] width 70 height 18
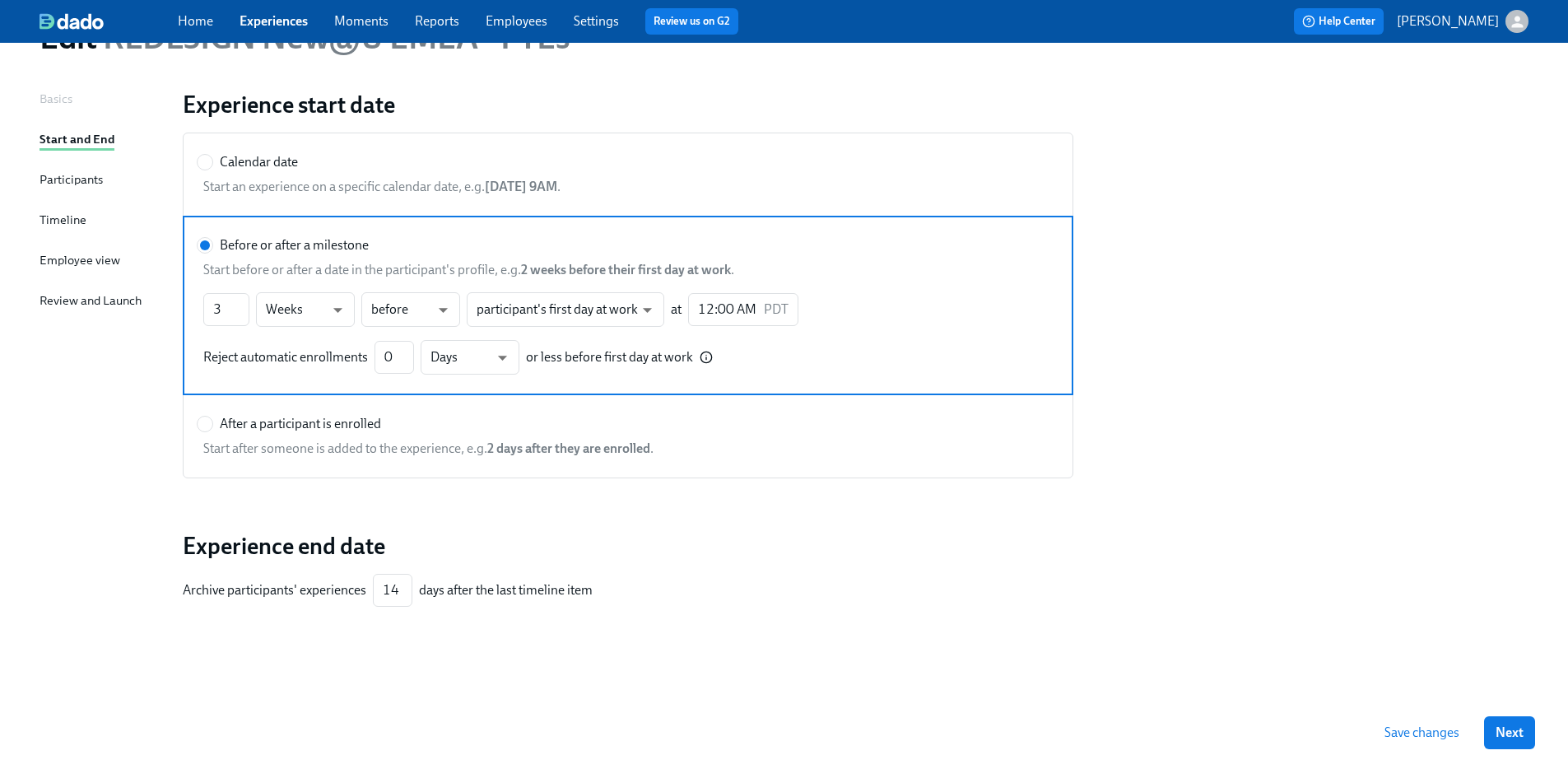
scroll to position [86, 0]
